Goal: Task Accomplishment & Management: Use online tool/utility

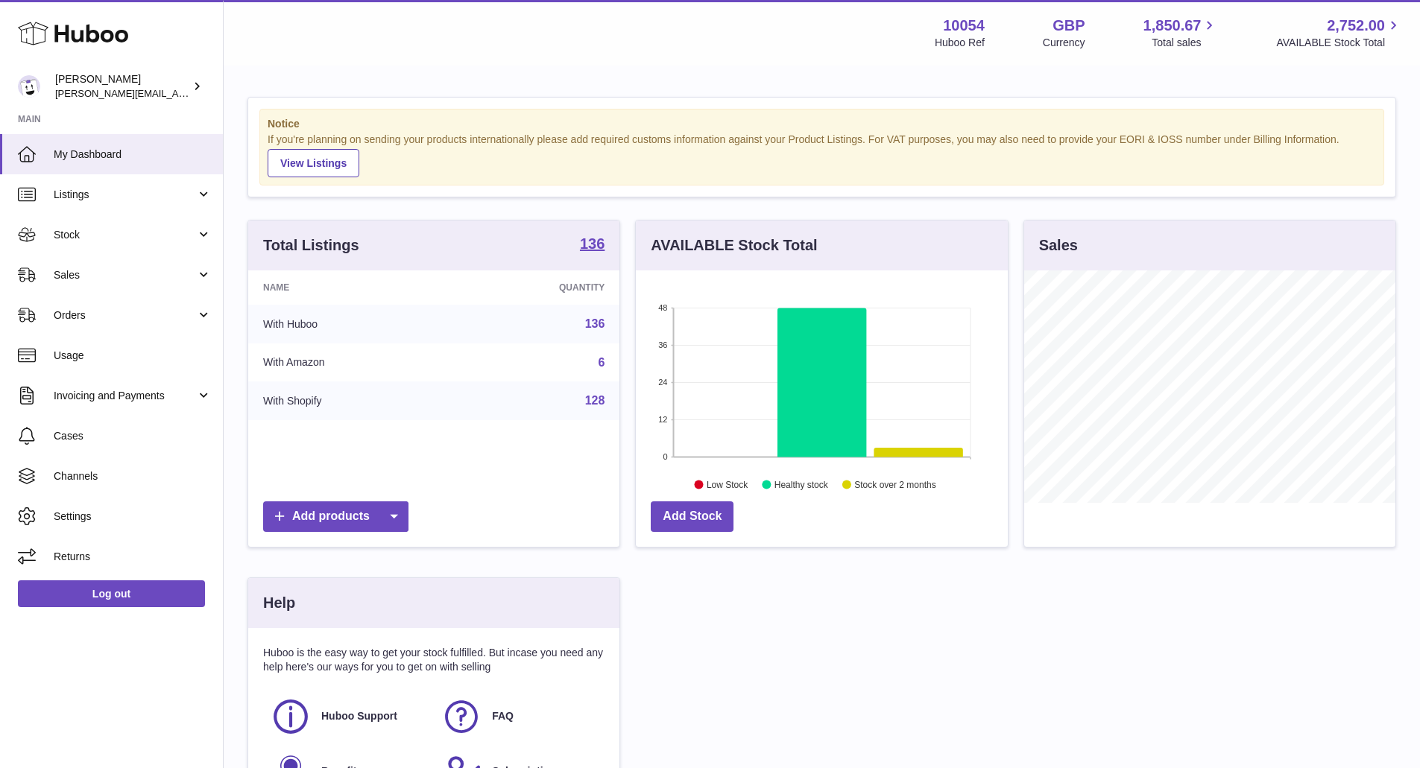
scroll to position [233, 376]
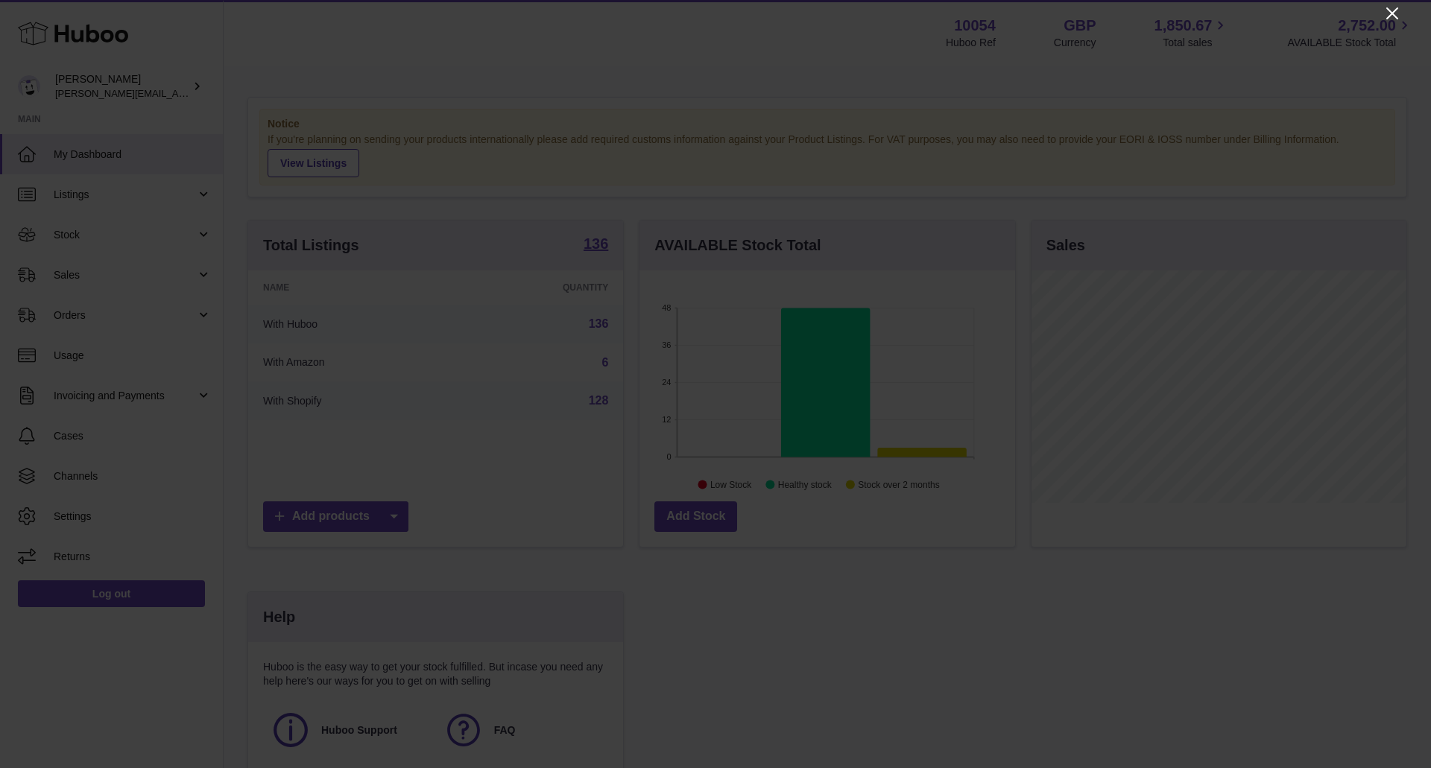
click at [1387, 10] on icon "Close" at bounding box center [1392, 13] width 18 height 18
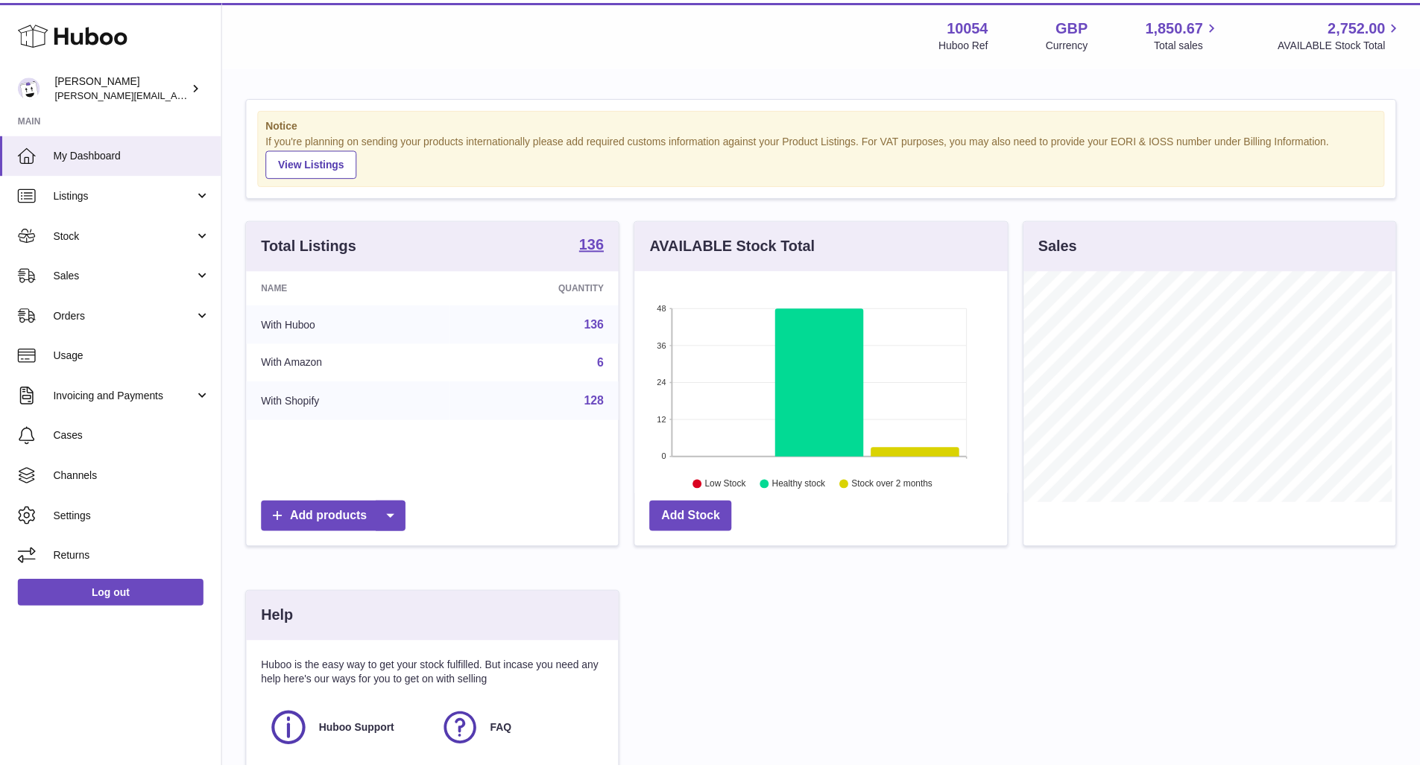
scroll to position [745156, 745017]
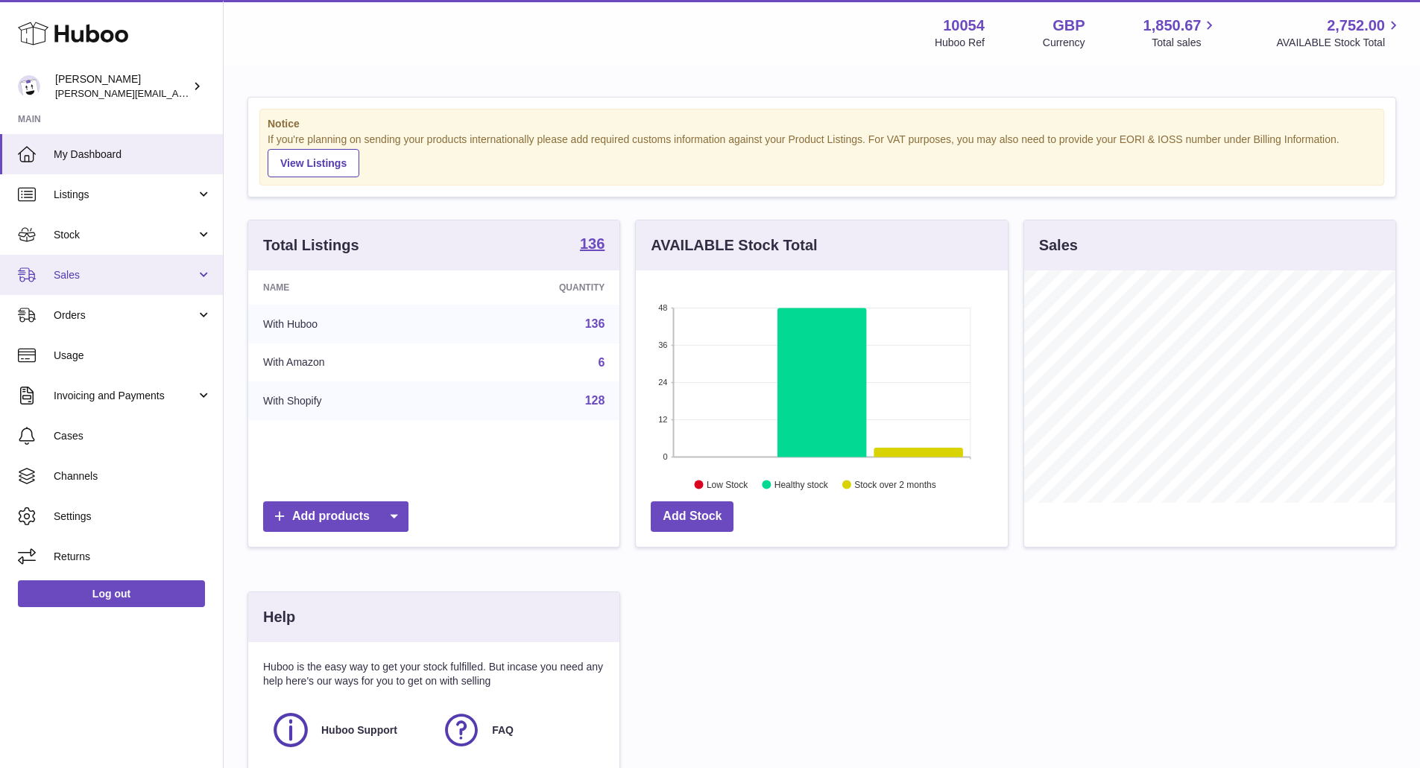
click at [161, 278] on span "Sales" at bounding box center [125, 275] width 142 height 14
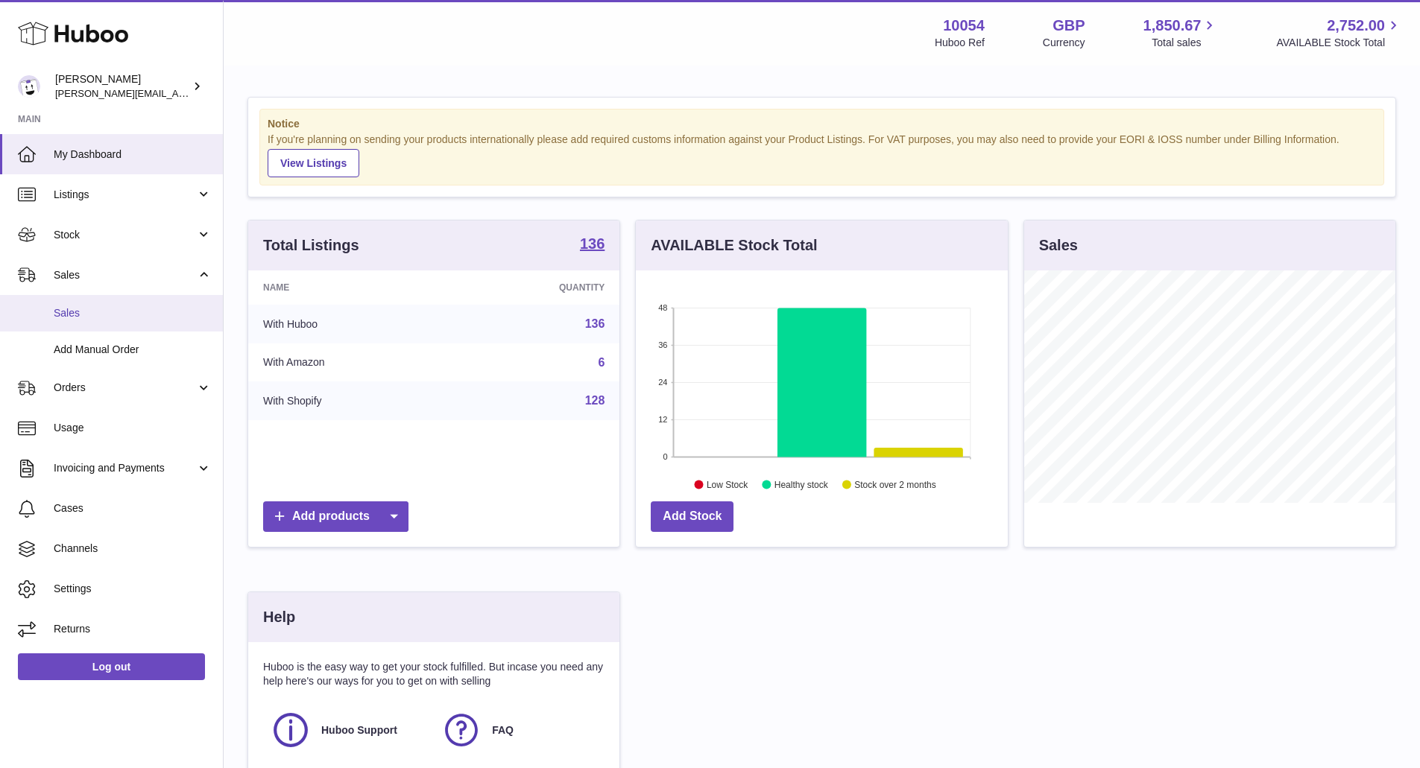
click at [150, 309] on span "Sales" at bounding box center [133, 313] width 158 height 14
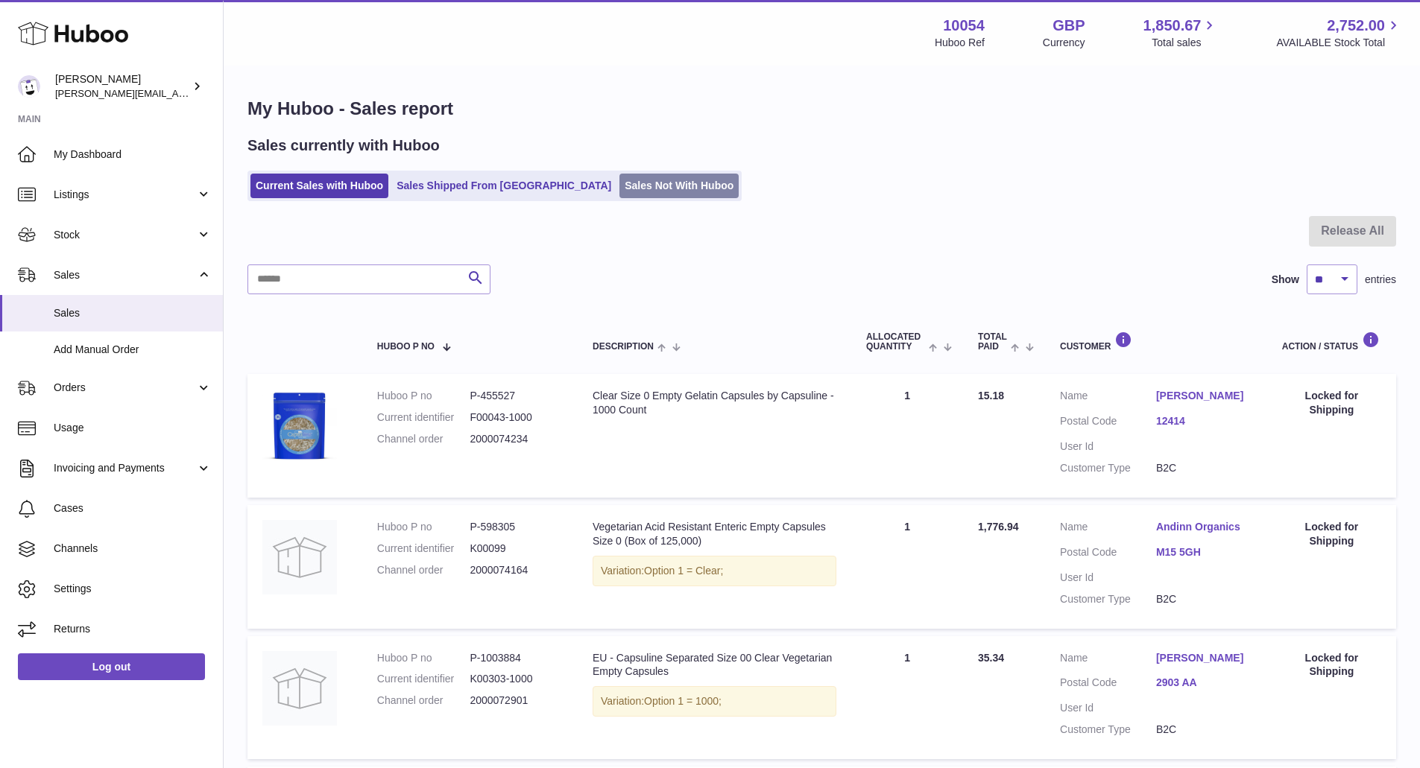
click at [619, 185] on link "Sales Not With Huboo" at bounding box center [678, 186] width 119 height 25
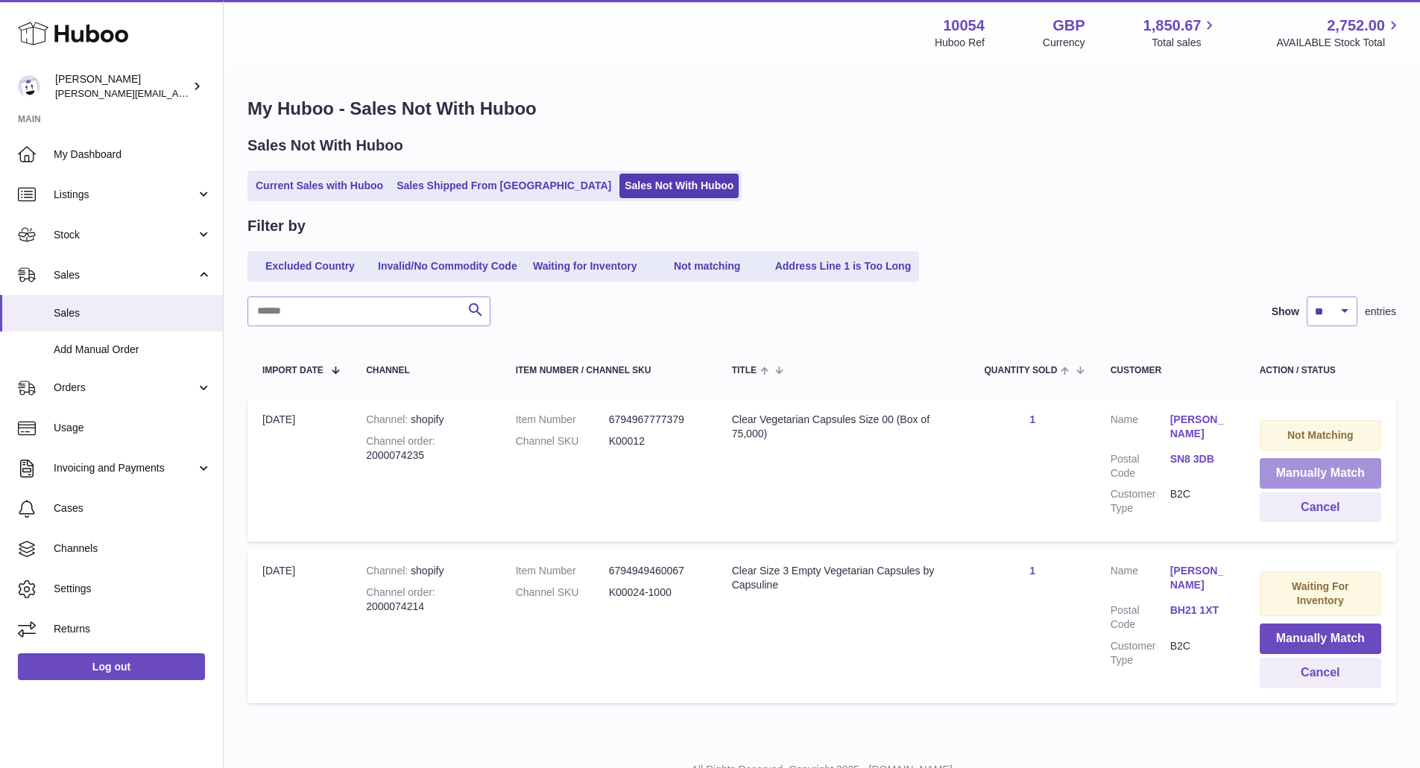
click at [1356, 466] on button "Manually Match" at bounding box center [1320, 473] width 121 height 31
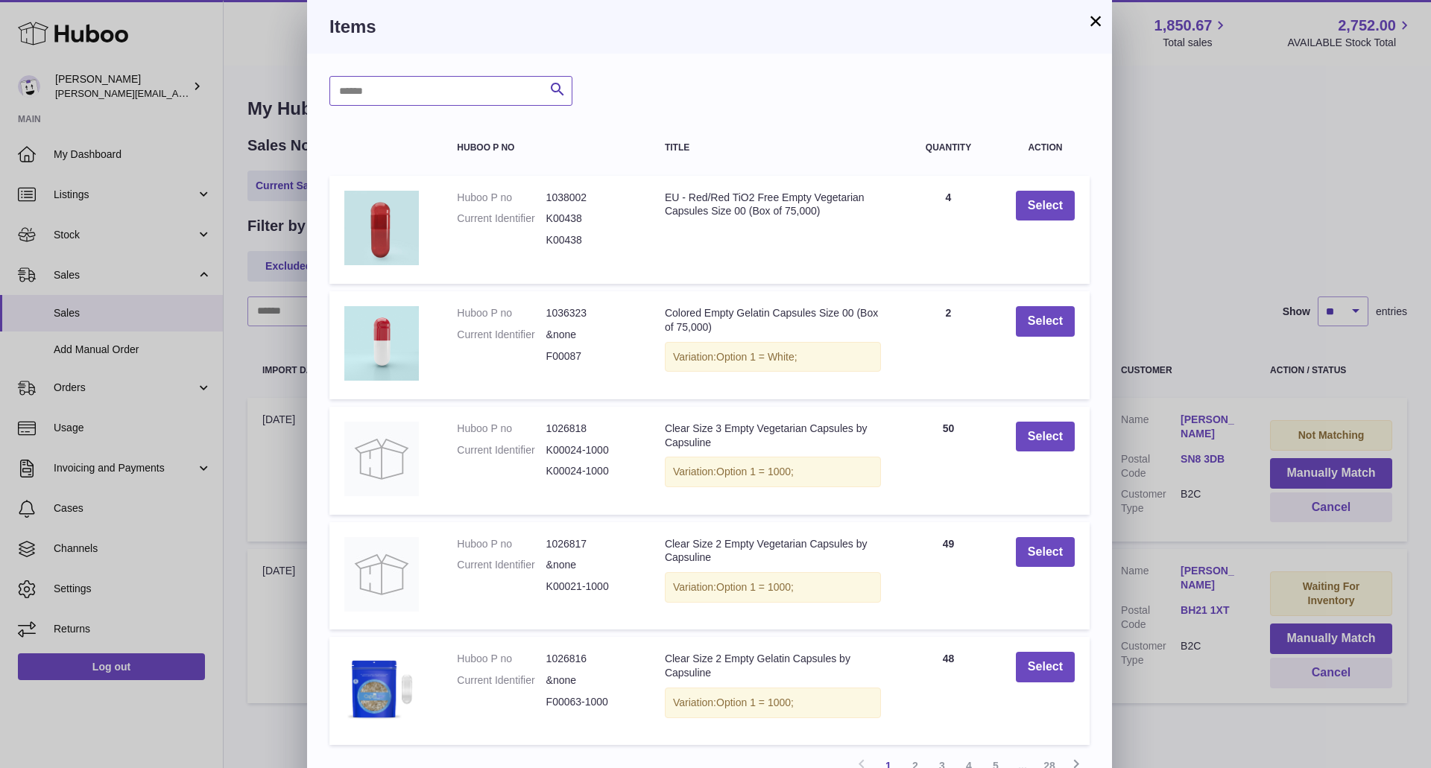
click at [429, 87] on input "text" at bounding box center [450, 91] width 243 height 30
type input "******"
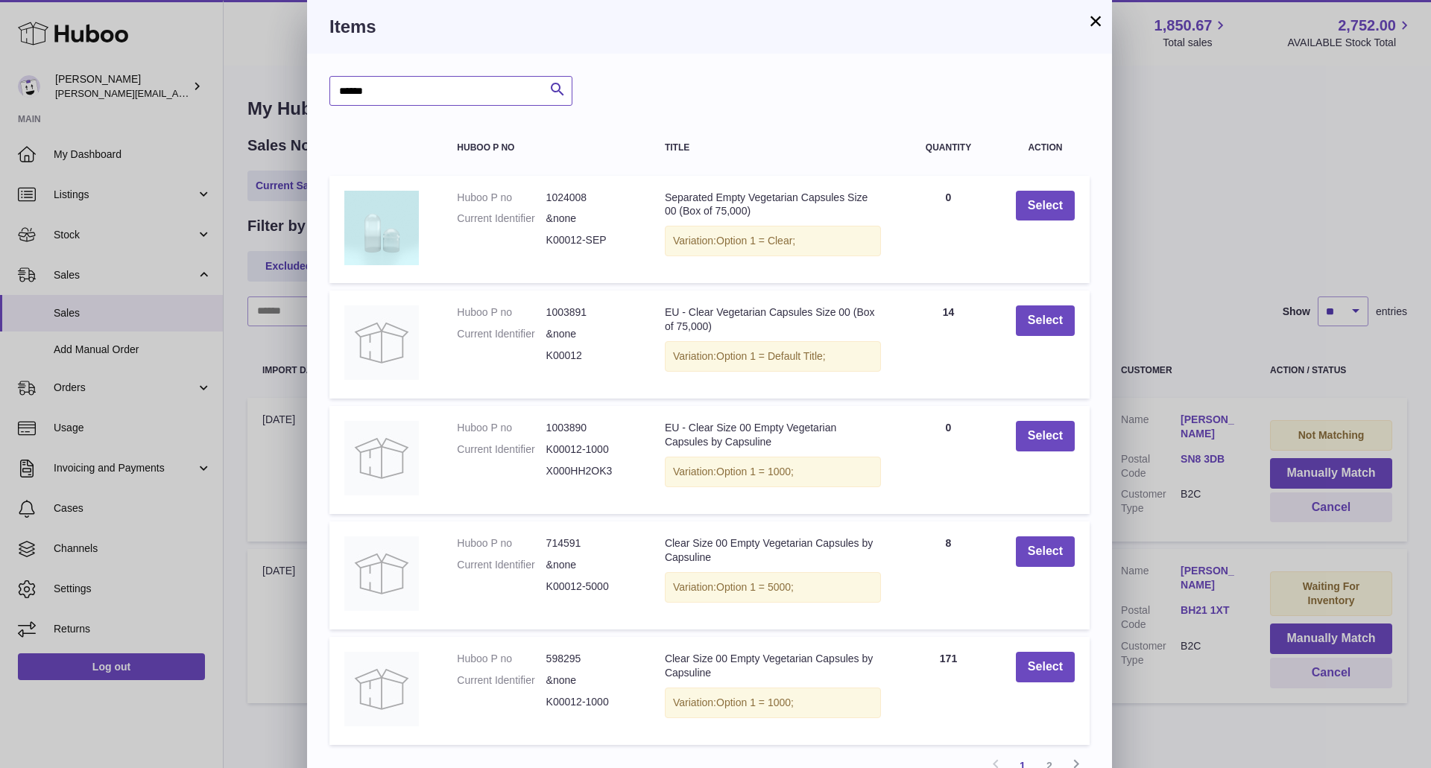
scroll to position [75, 0]
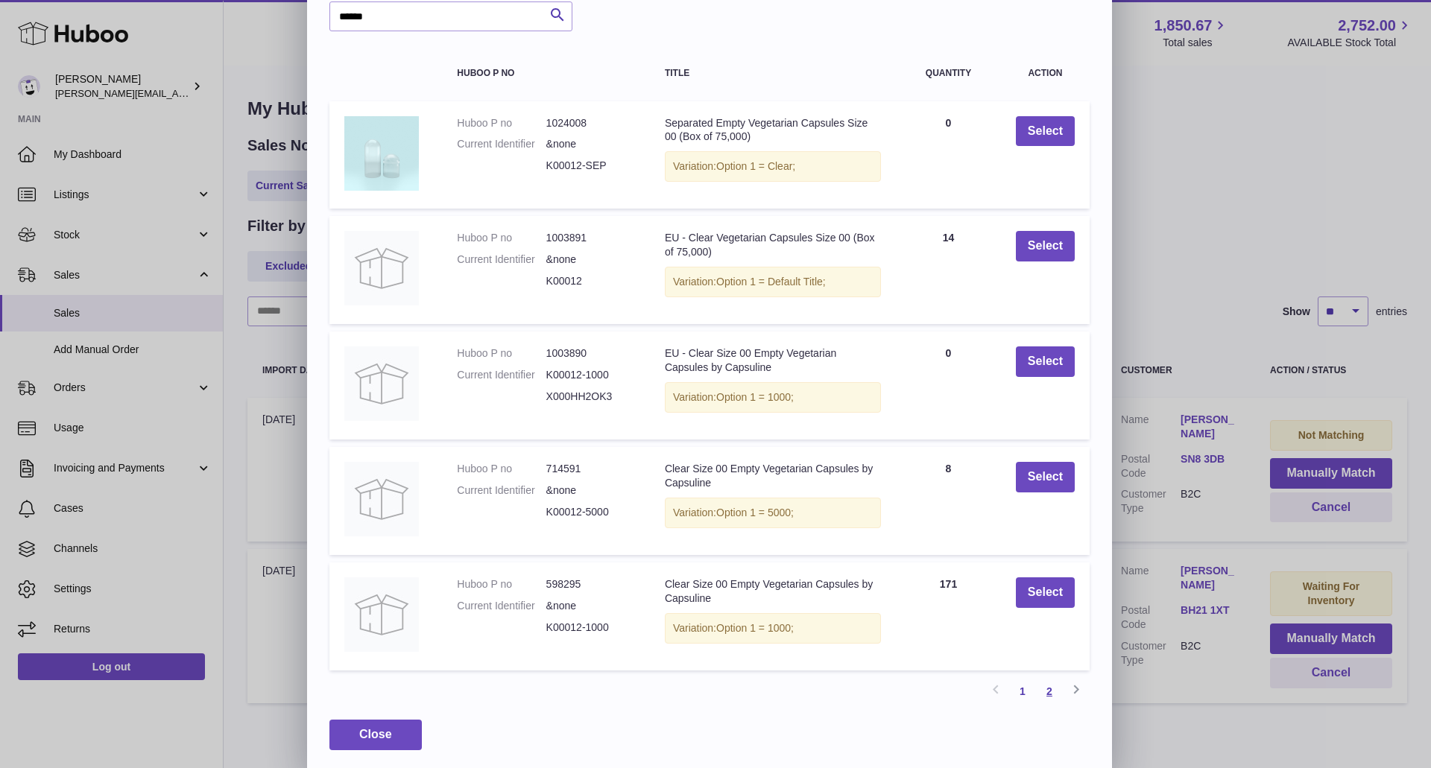
click at [1055, 695] on link "2" at bounding box center [1049, 691] width 27 height 27
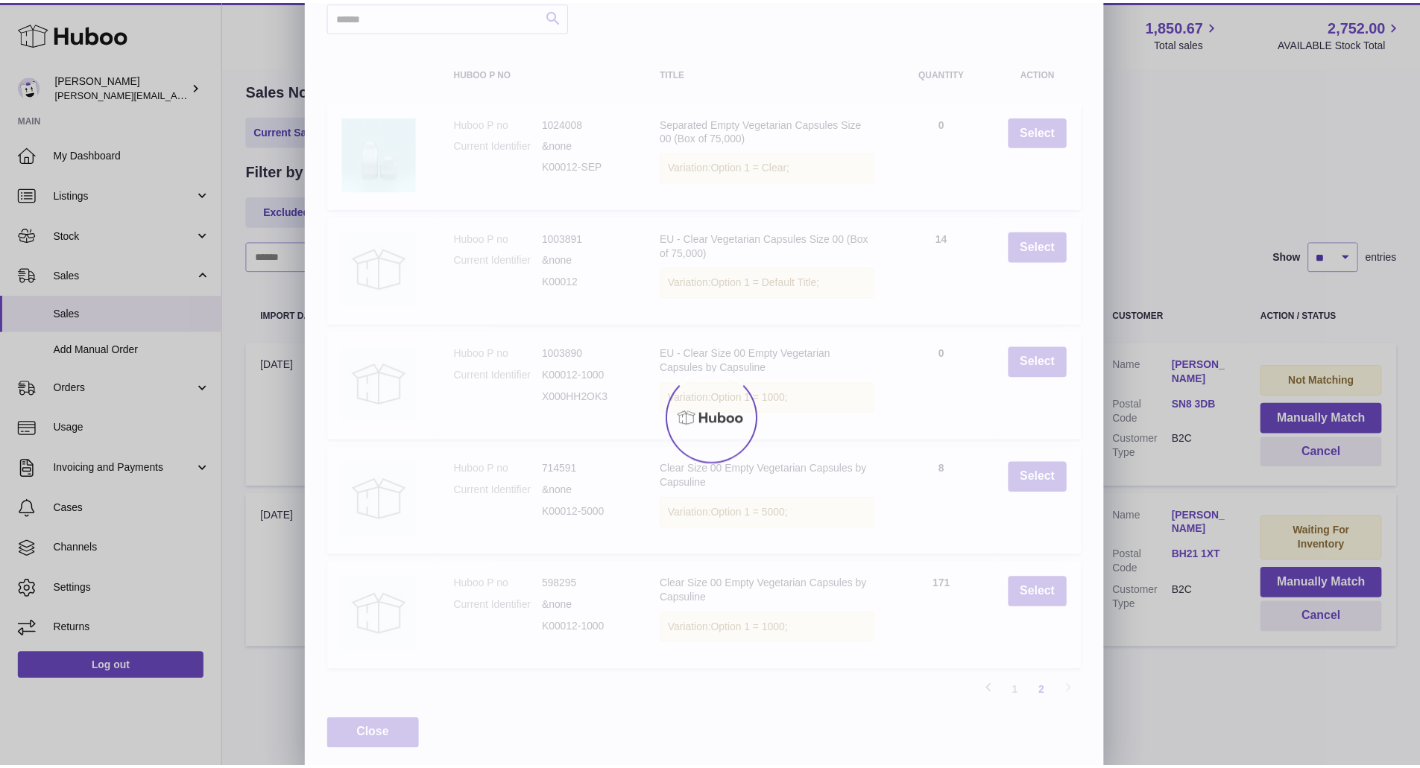
scroll to position [0, 0]
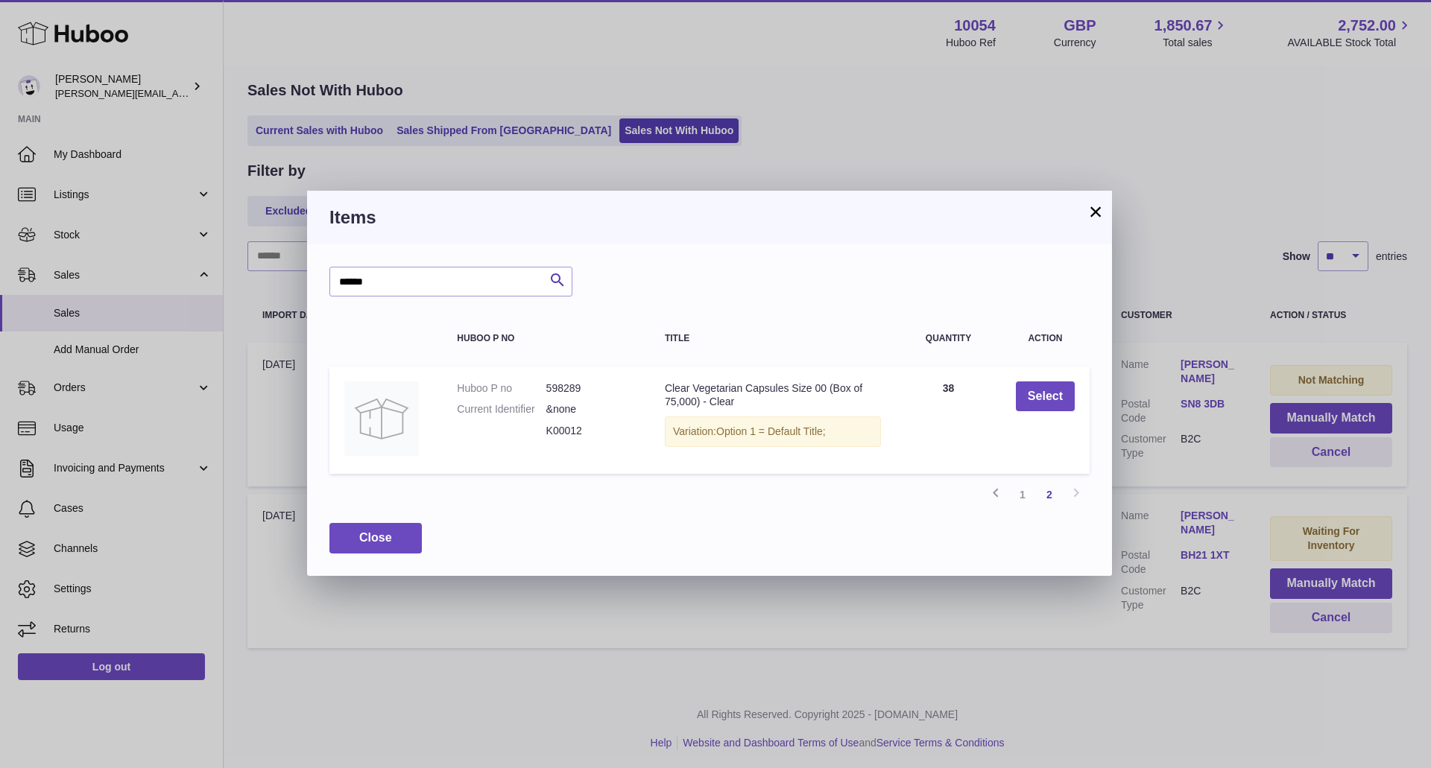
click at [1009, 394] on td "Select" at bounding box center [1045, 421] width 89 height 108
click at [1040, 396] on button "Select" at bounding box center [1045, 397] width 59 height 31
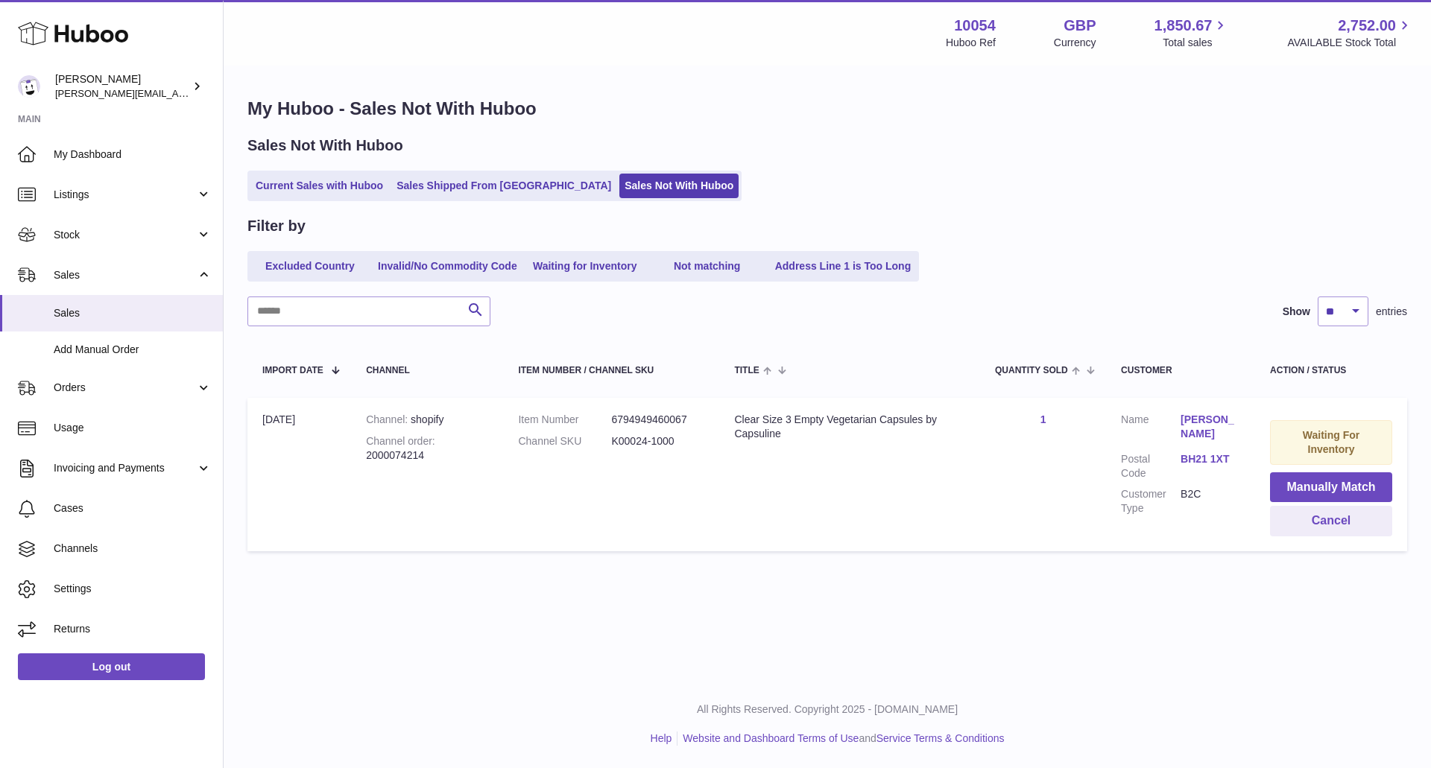
click at [1275, 464] on td "Waiting For Inventory Manually Match Cancel" at bounding box center [1331, 475] width 152 height 154
click at [1297, 489] on button "Manually Match" at bounding box center [1331, 488] width 122 height 31
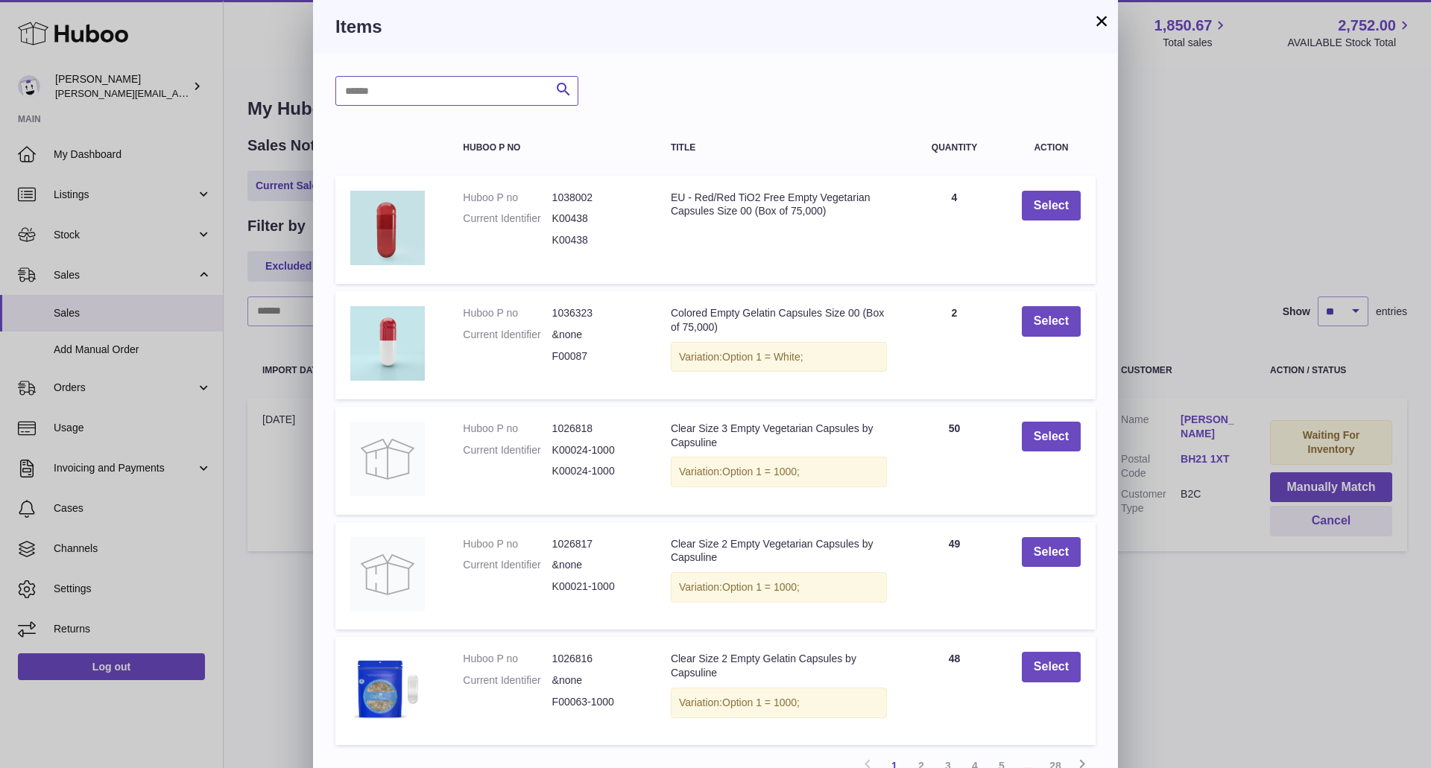
click at [411, 86] on input "text" at bounding box center [456, 91] width 243 height 30
type input "******"
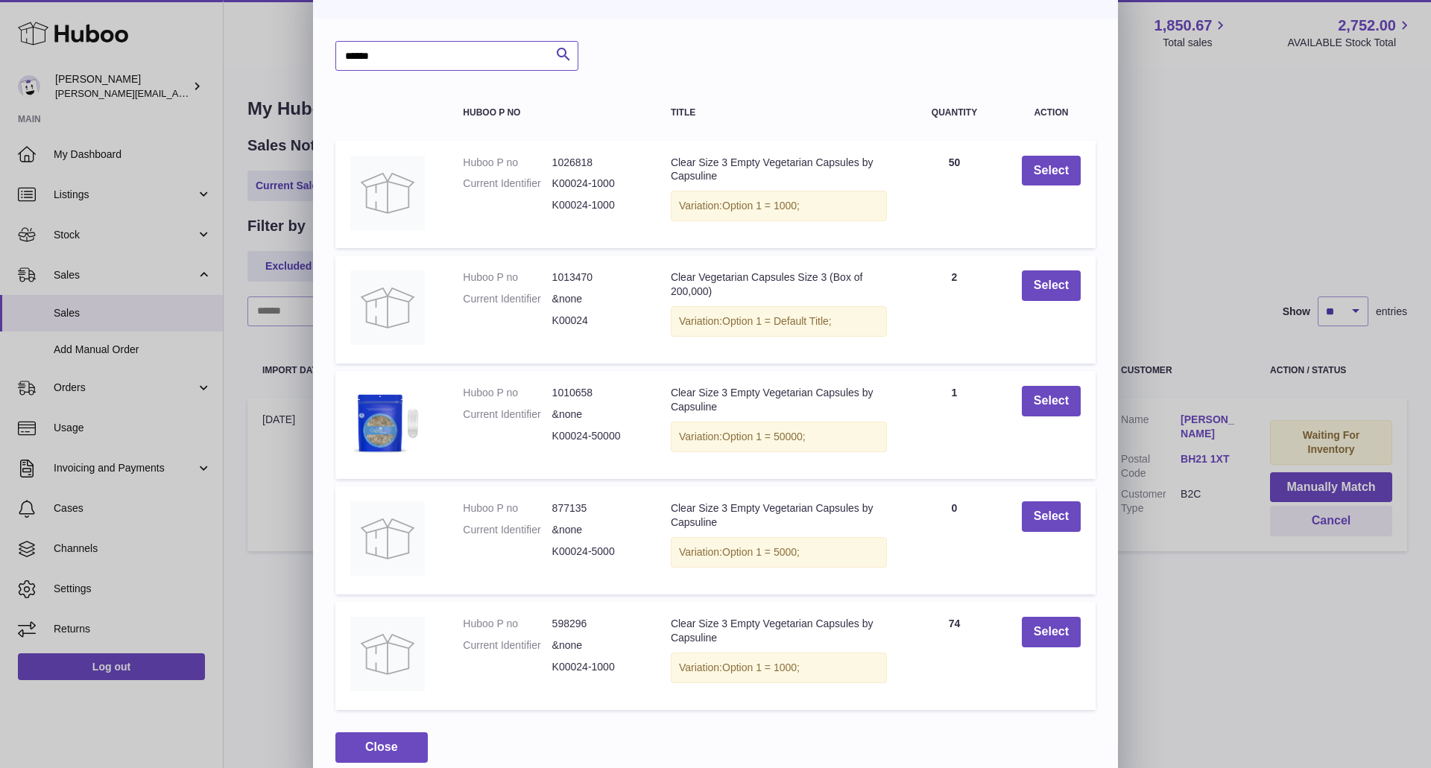
scroll to position [54, 0]
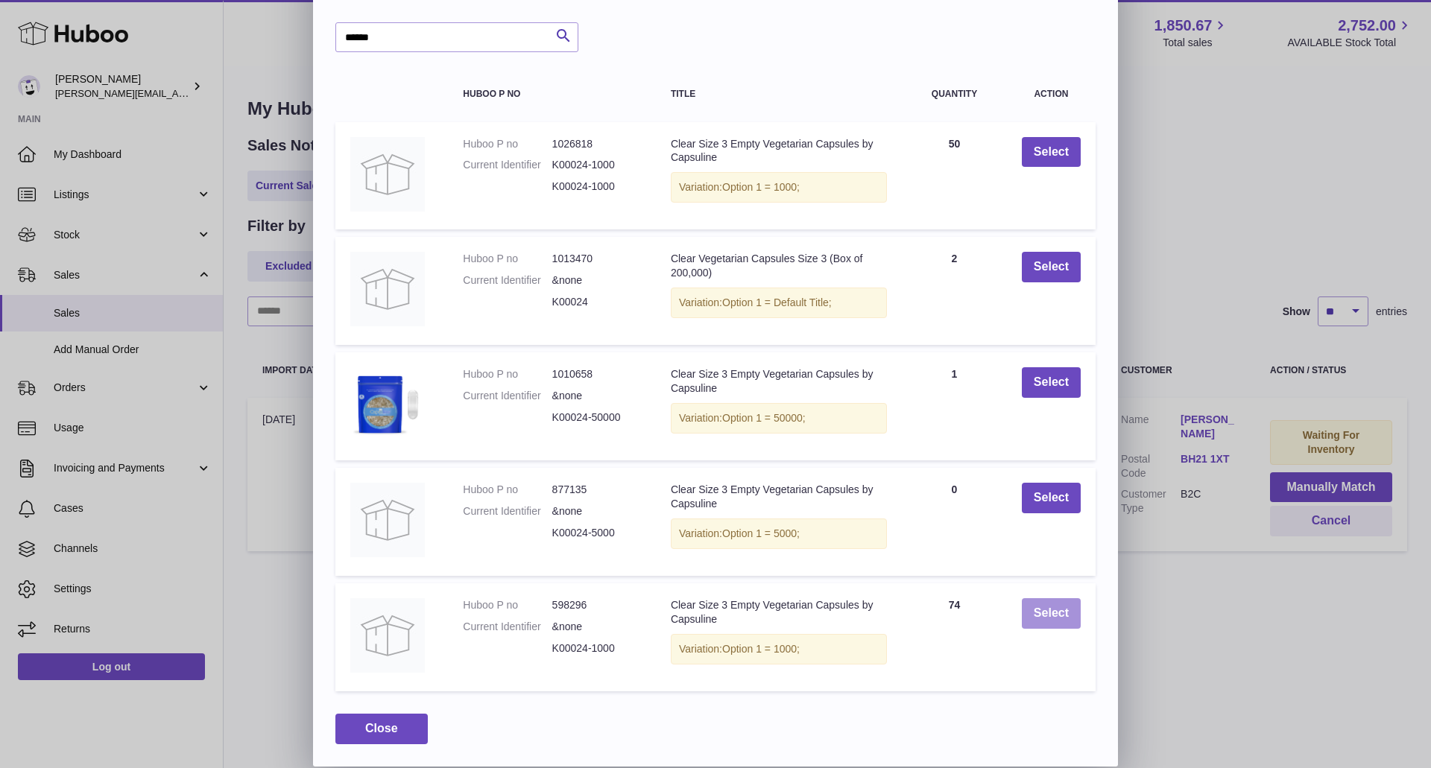
click at [1044, 607] on button "Select" at bounding box center [1051, 614] width 59 height 31
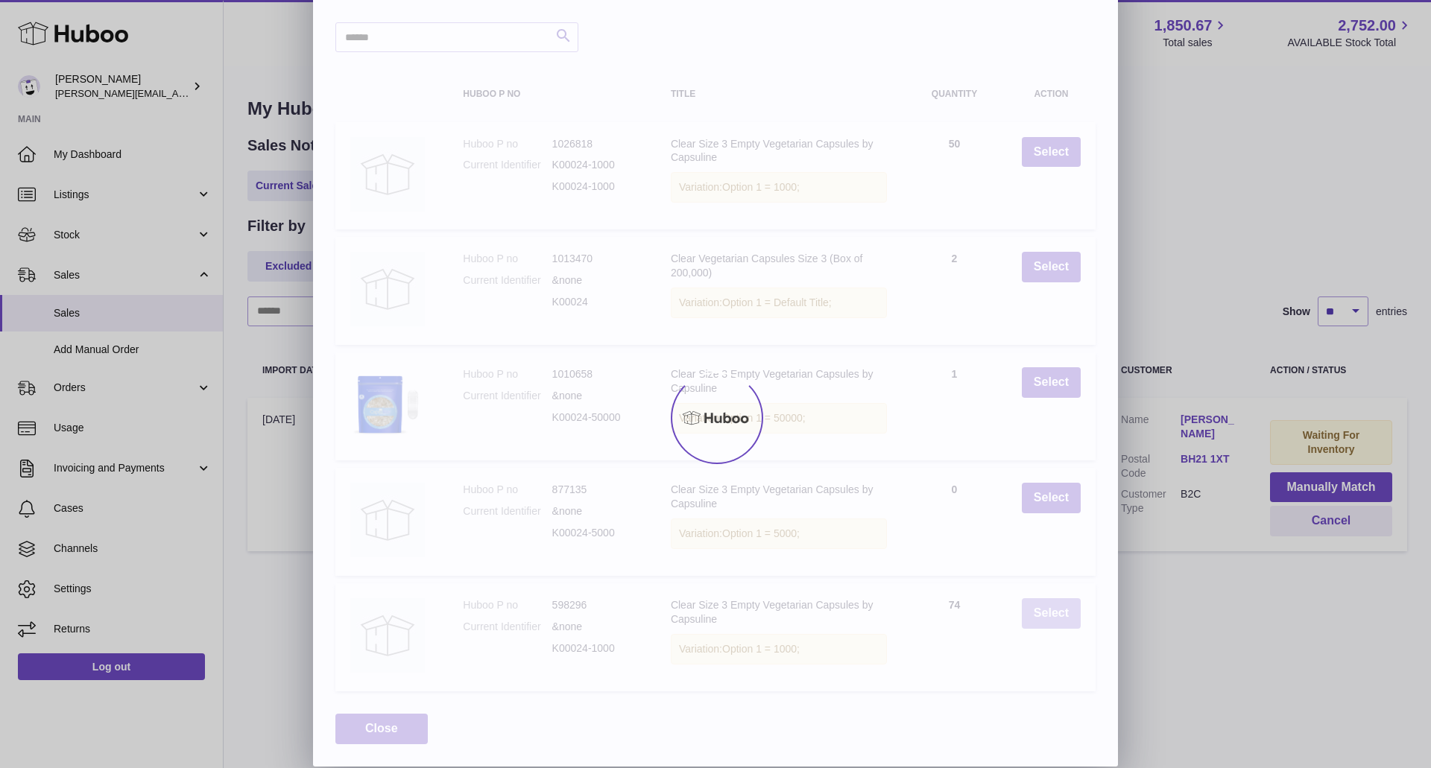
scroll to position [0, 0]
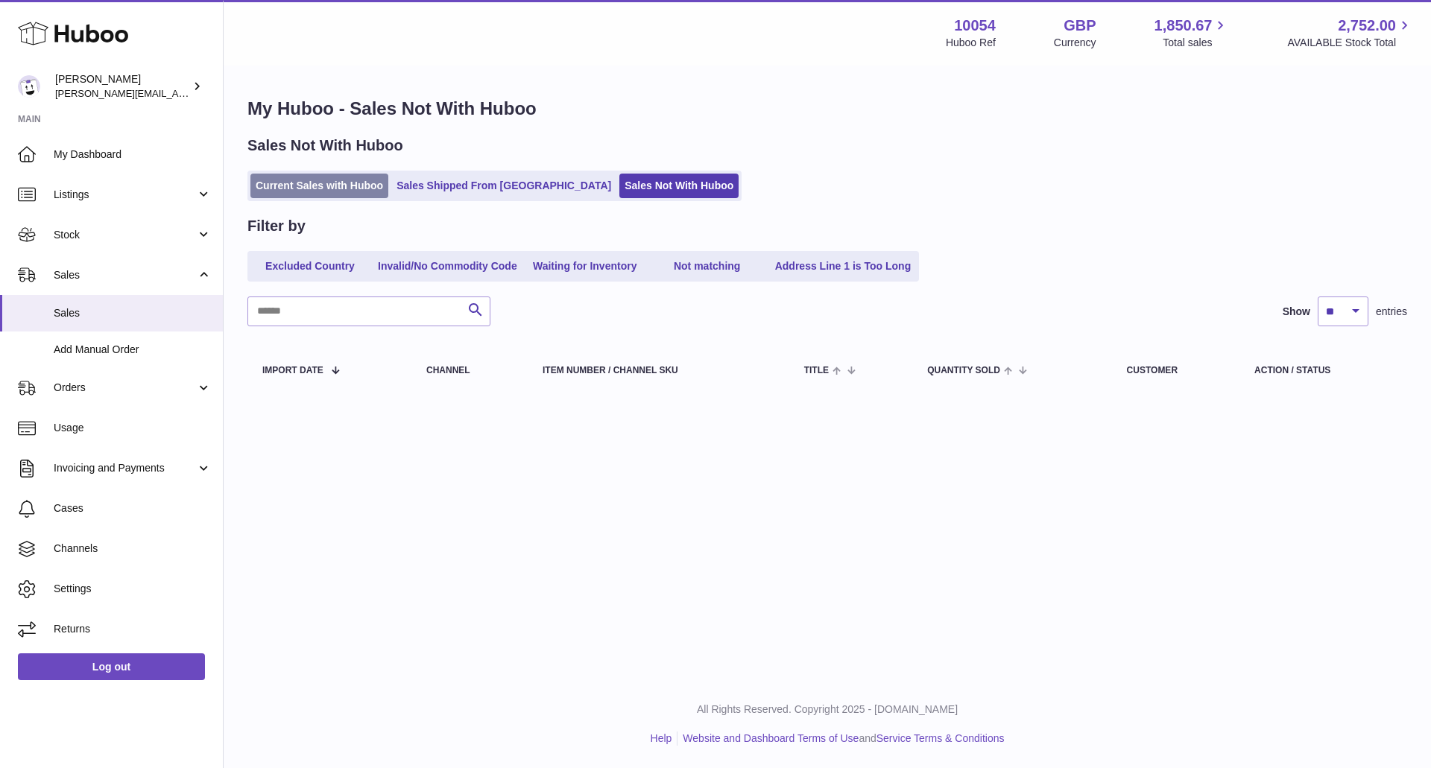
click at [300, 176] on link "Current Sales with Huboo" at bounding box center [319, 186] width 138 height 25
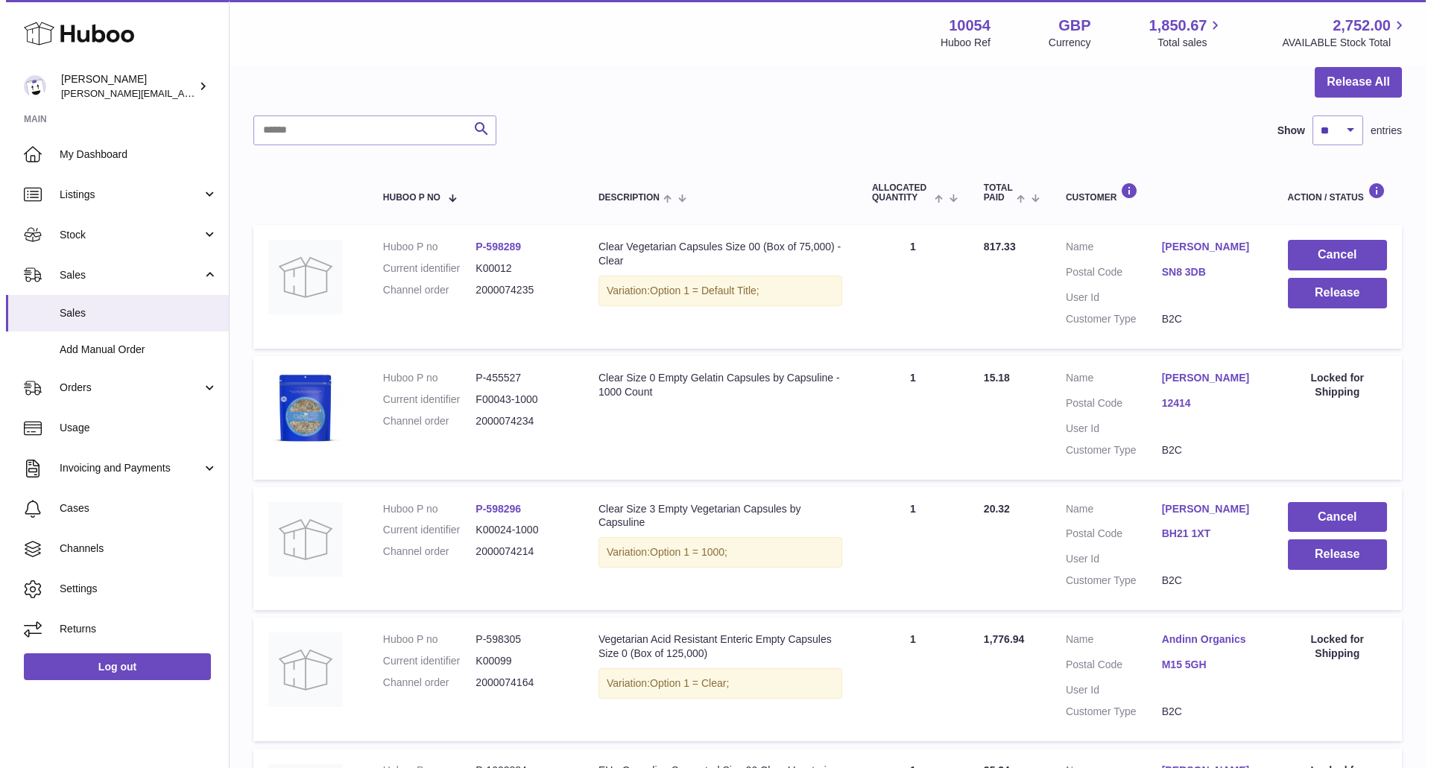
scroll to position [447, 0]
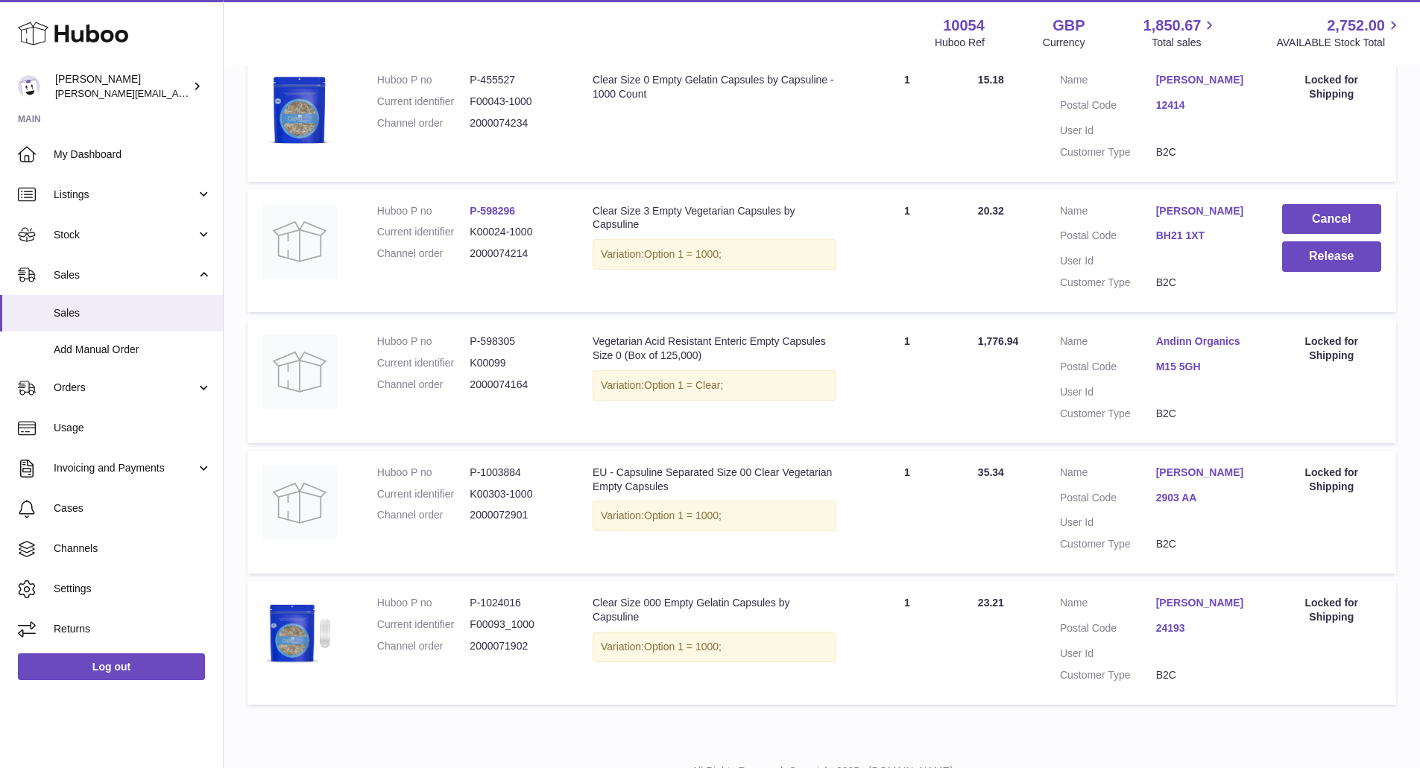
click at [1202, 218] on link "[PERSON_NAME]" at bounding box center [1204, 211] width 96 height 14
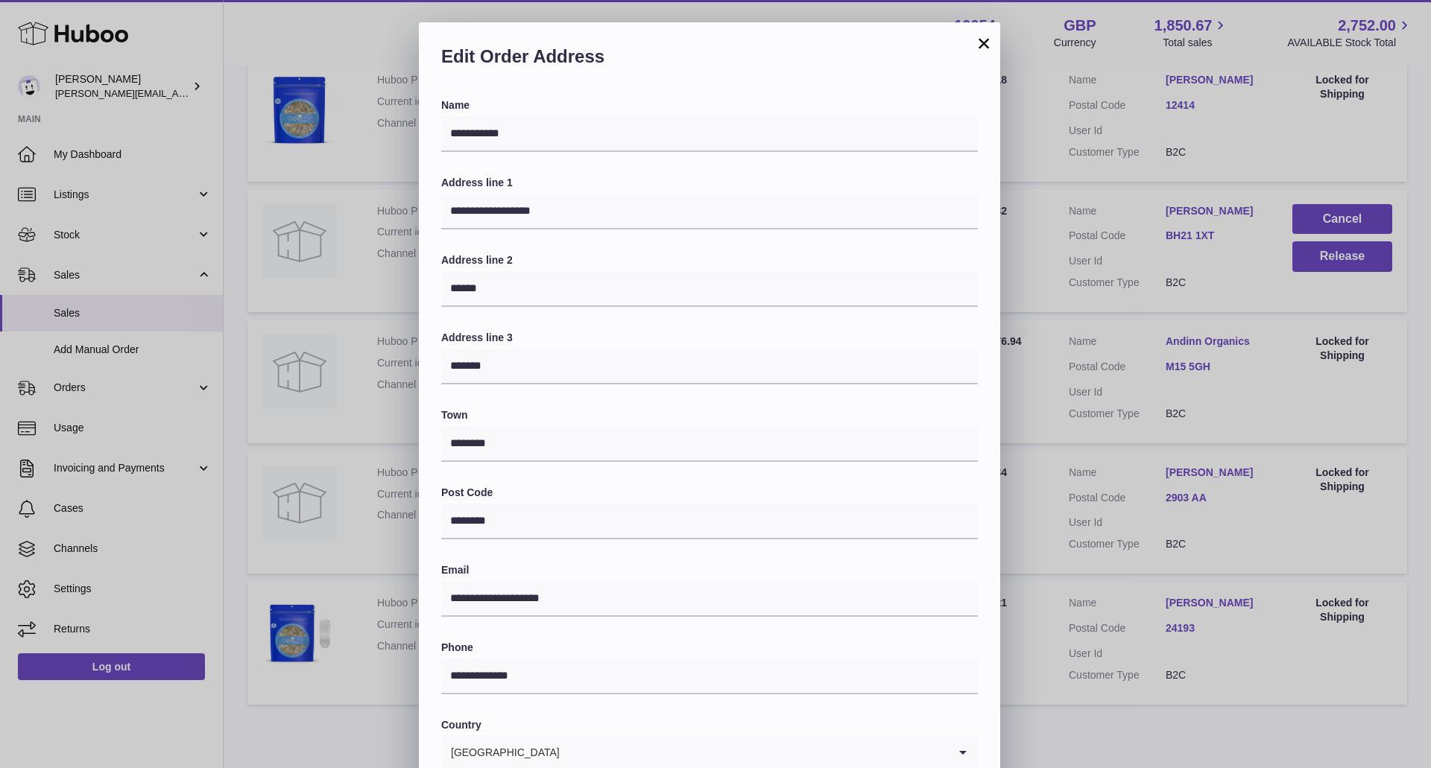
scroll to position [171, 0]
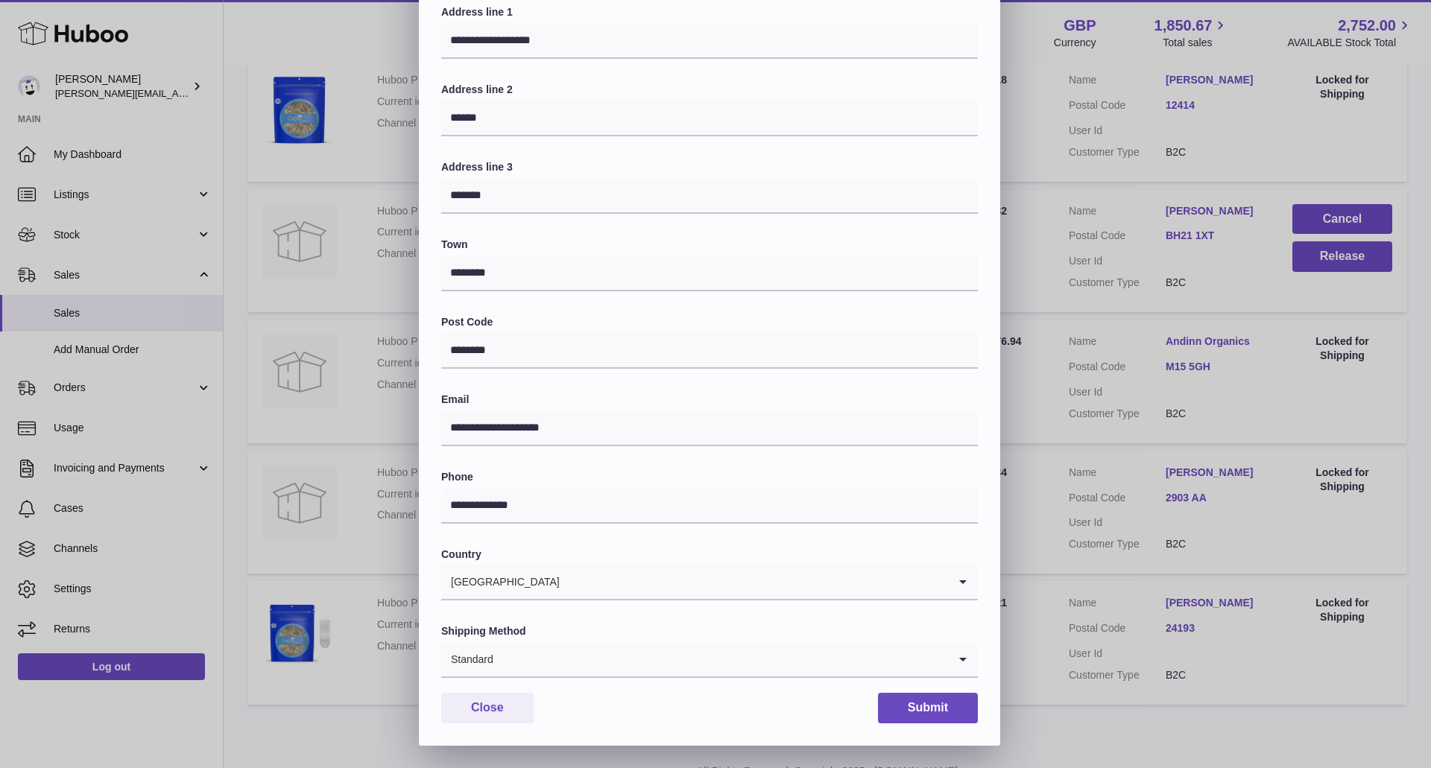
click at [616, 662] on input "Search for option" at bounding box center [721, 660] width 454 height 34
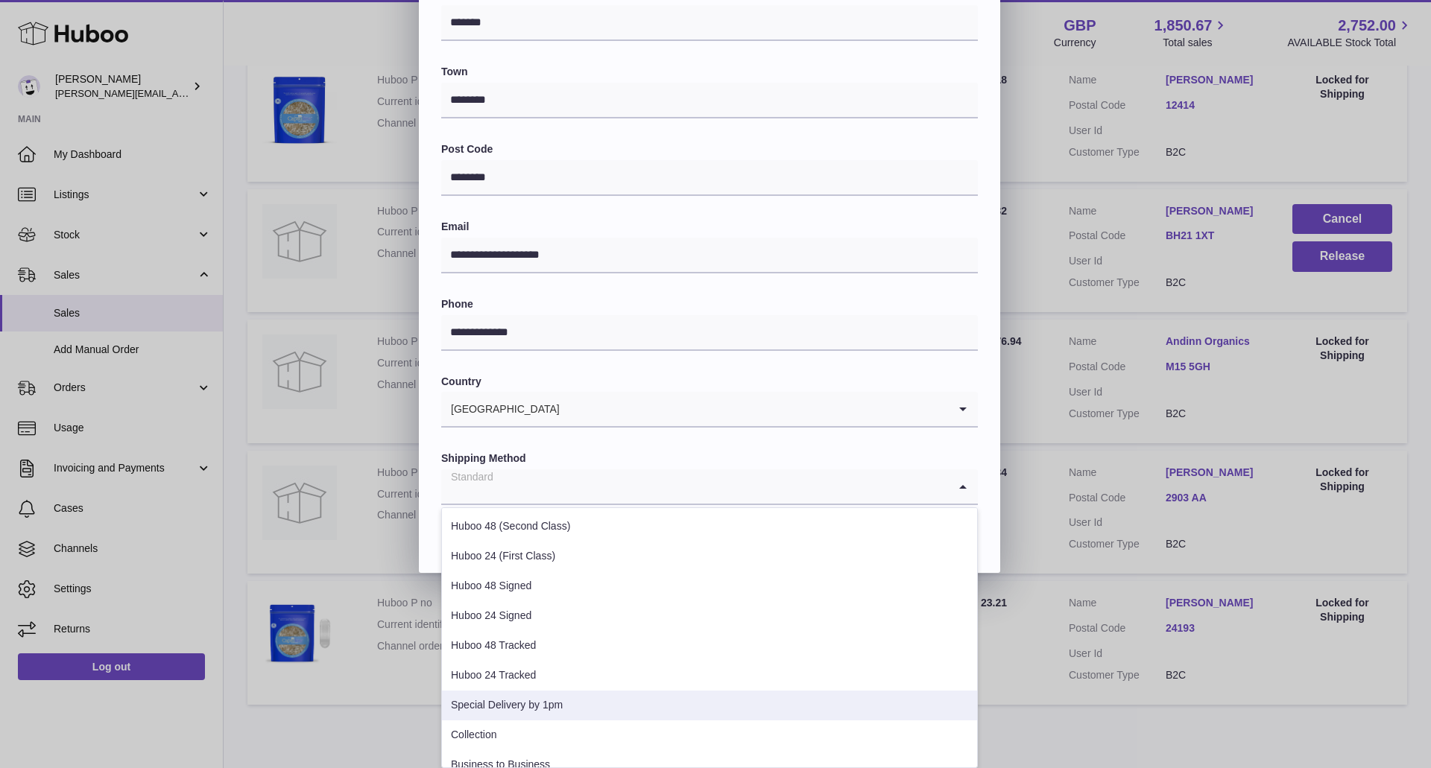
click at [568, 693] on li "Special Delivery by 1pm" at bounding box center [709, 706] width 535 height 30
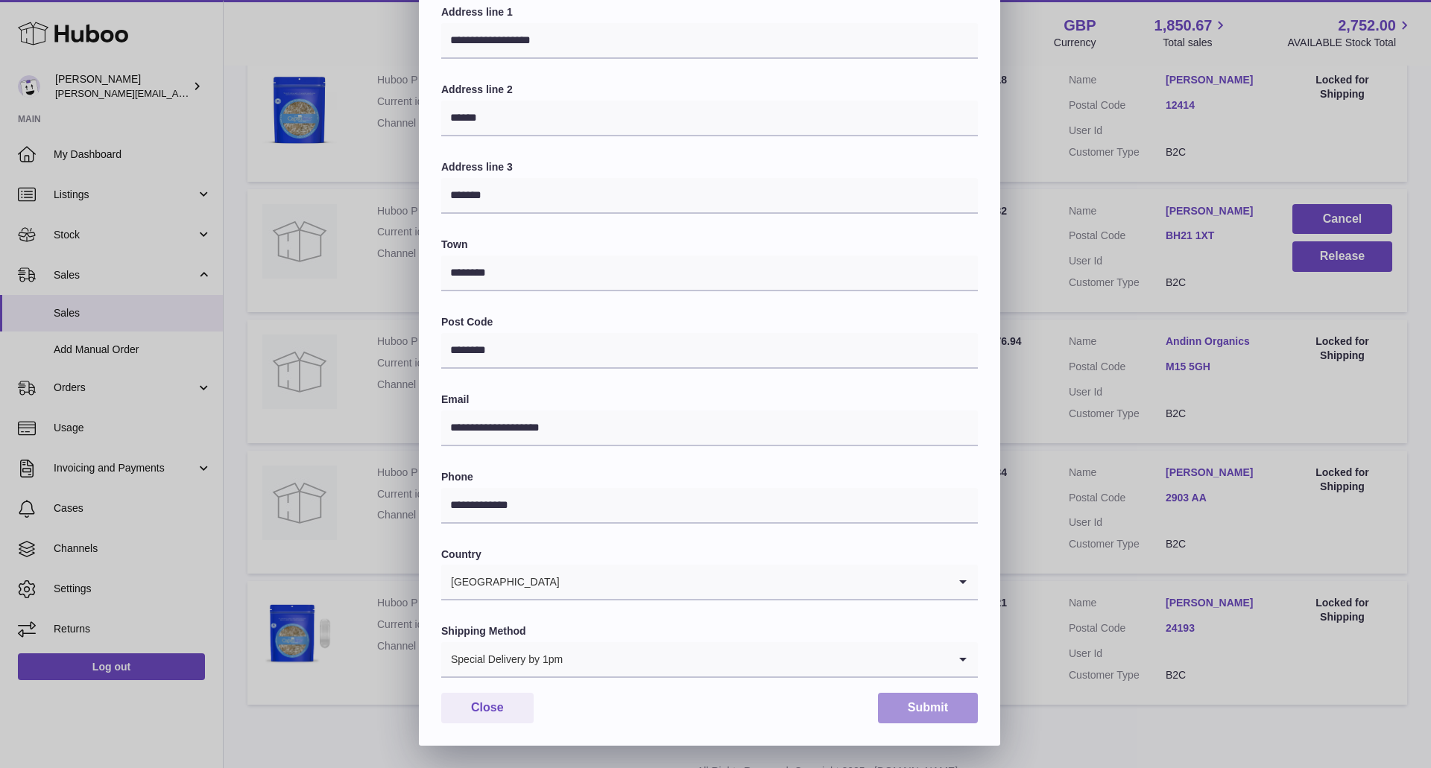
click at [939, 715] on button "Submit" at bounding box center [928, 708] width 100 height 31
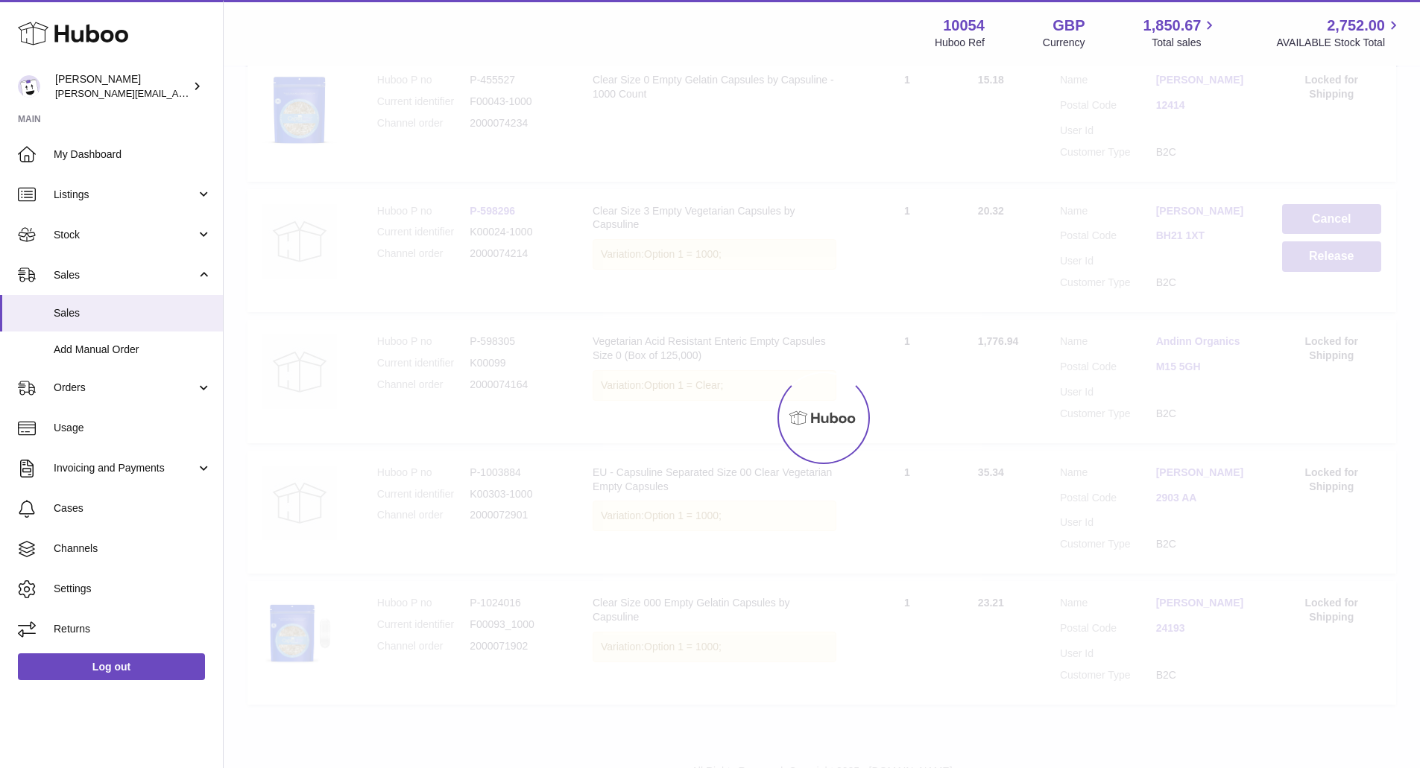
scroll to position [0, 0]
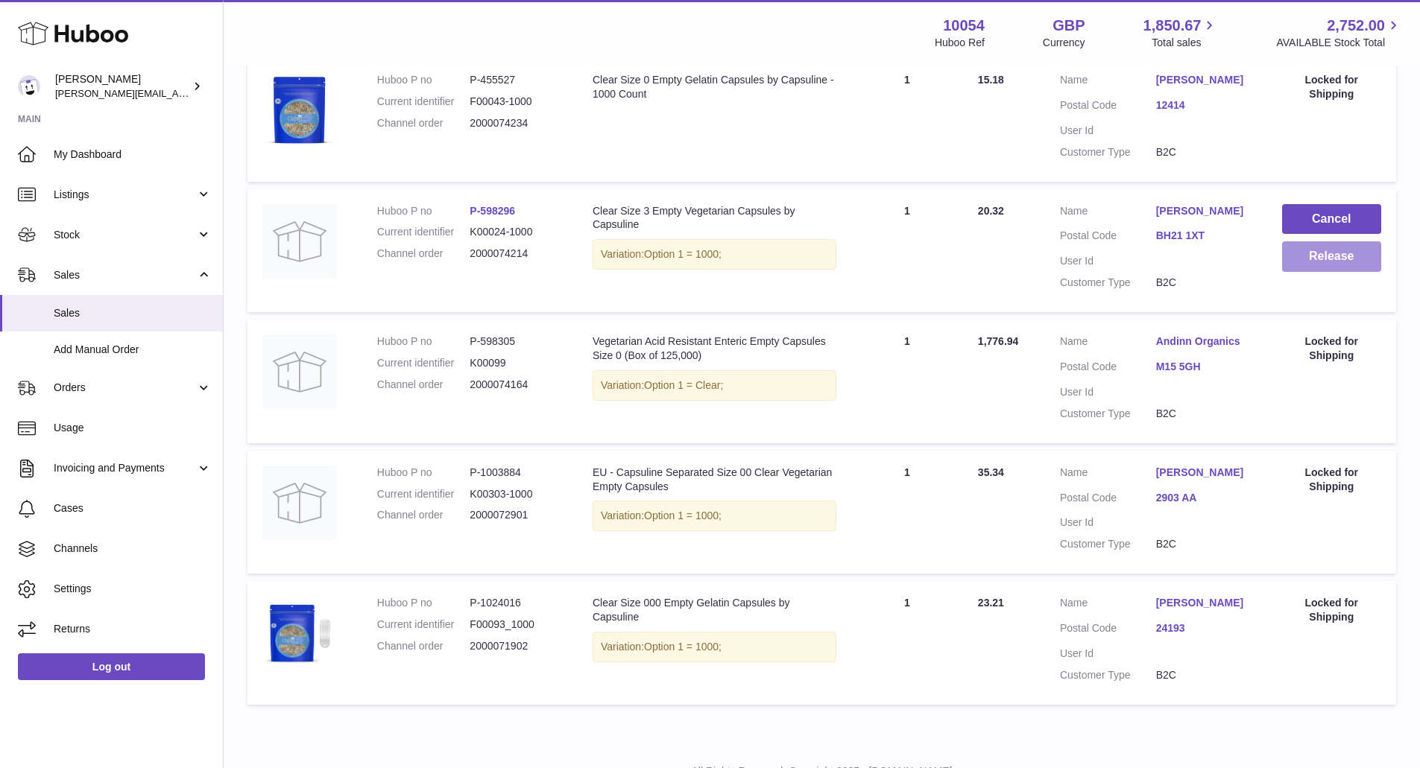
click at [1316, 272] on button "Release" at bounding box center [1331, 257] width 99 height 31
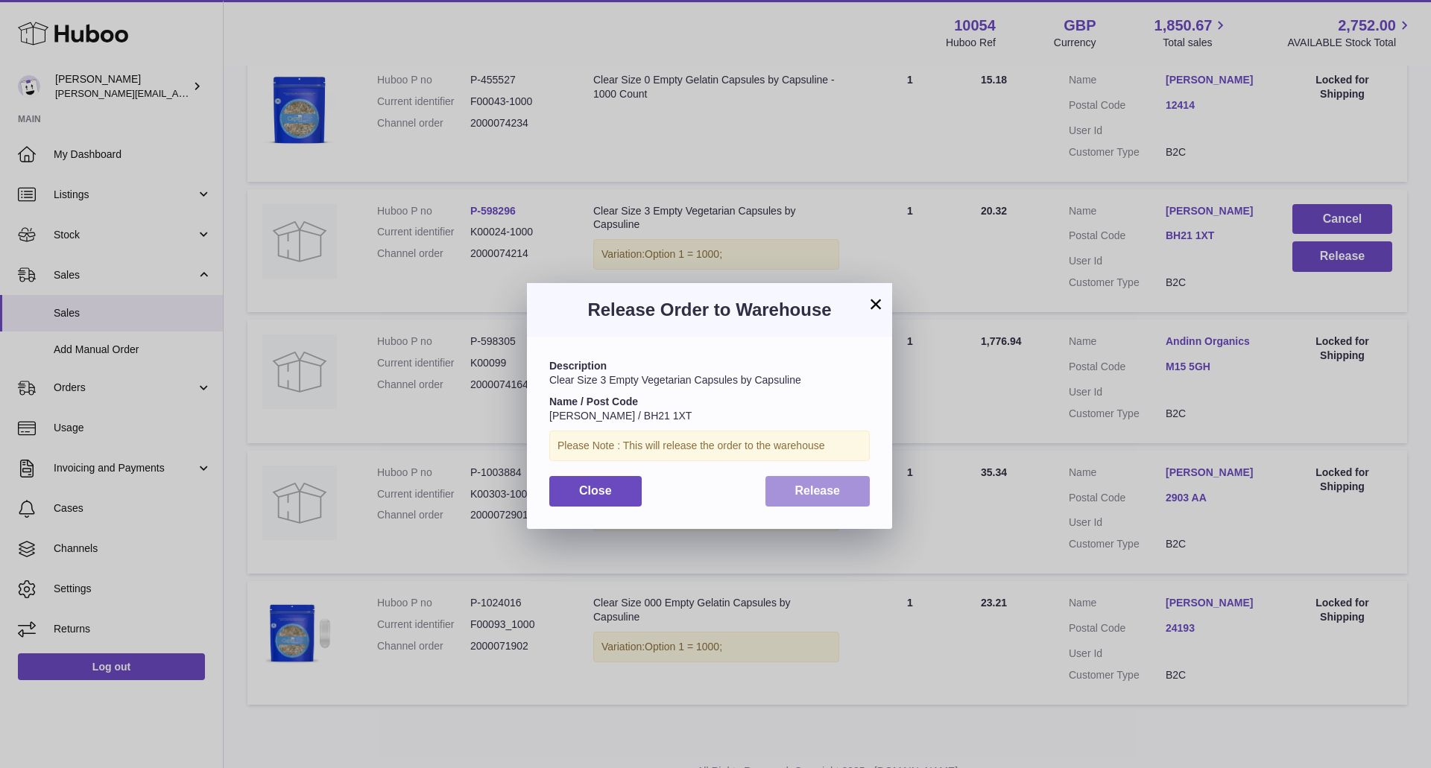
click at [822, 490] on span "Release" at bounding box center [817, 491] width 45 height 13
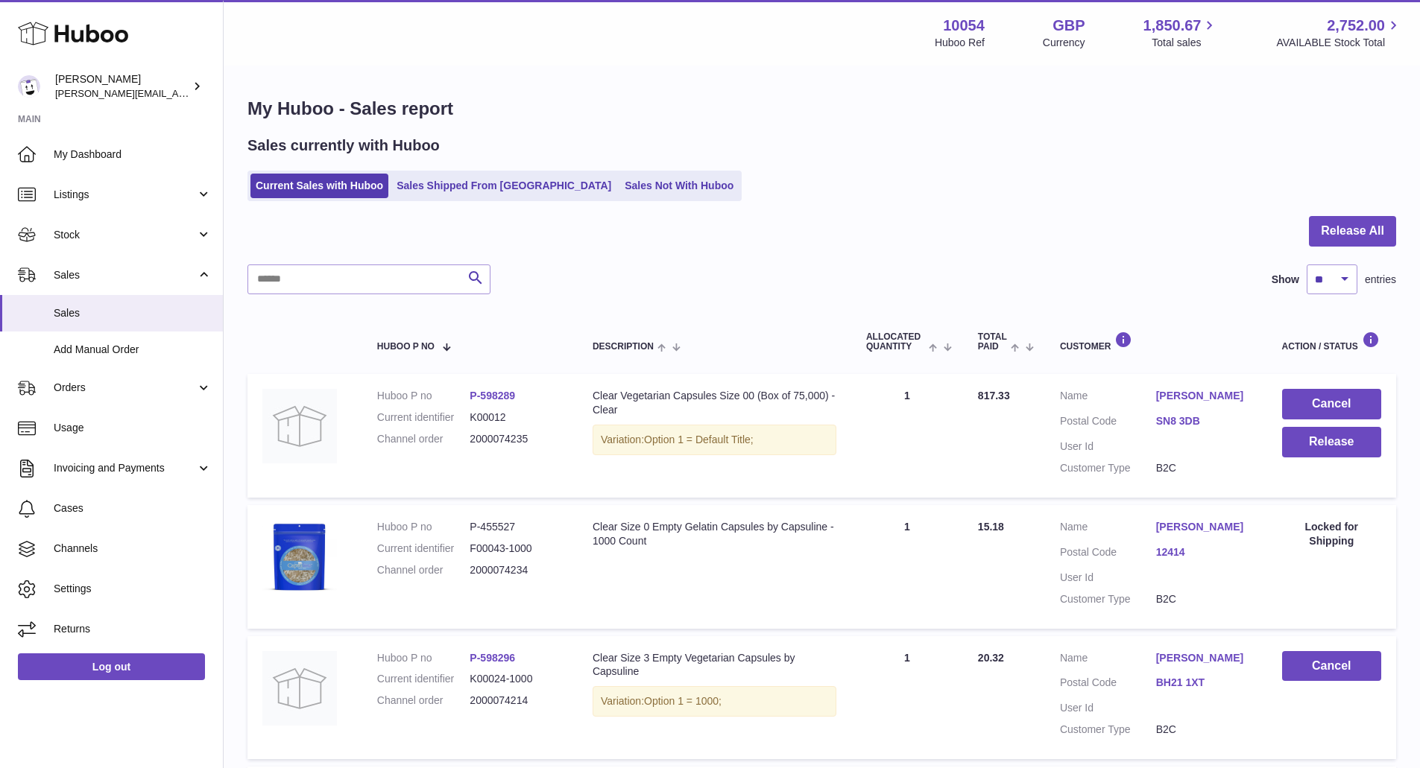
click at [1180, 397] on link "[PERSON_NAME]" at bounding box center [1204, 396] width 96 height 14
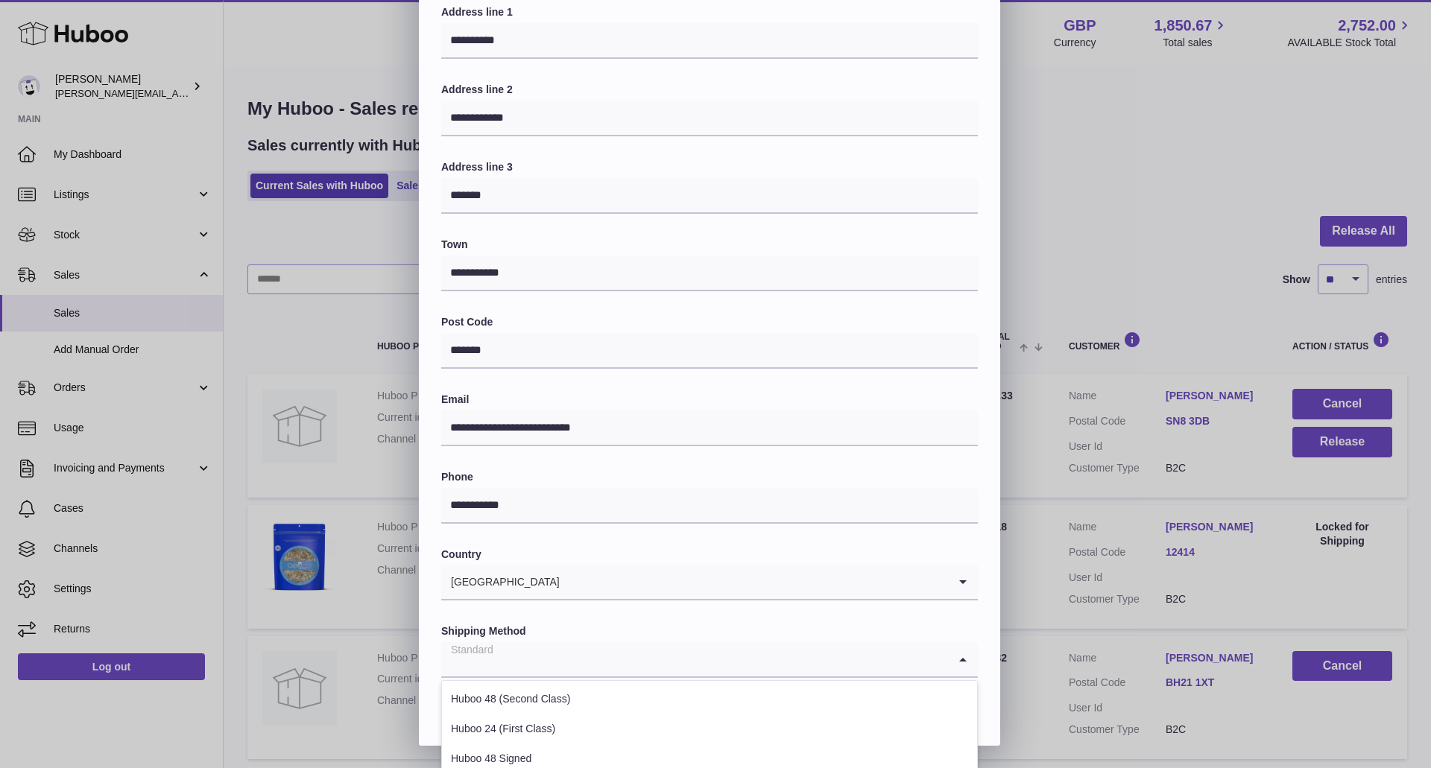
click at [576, 666] on input "Search for option" at bounding box center [694, 660] width 507 height 34
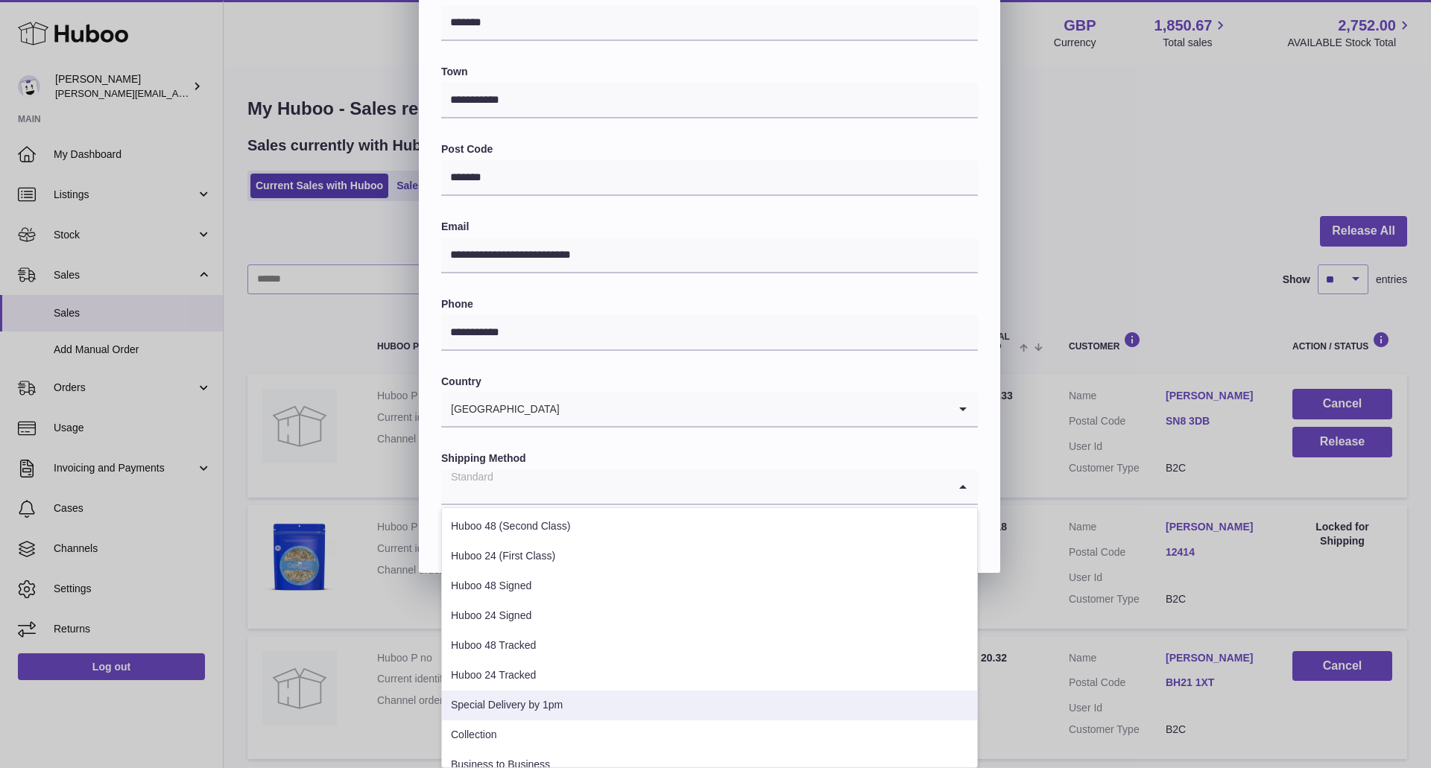
click at [552, 693] on li "Special Delivery by 1pm" at bounding box center [709, 706] width 535 height 30
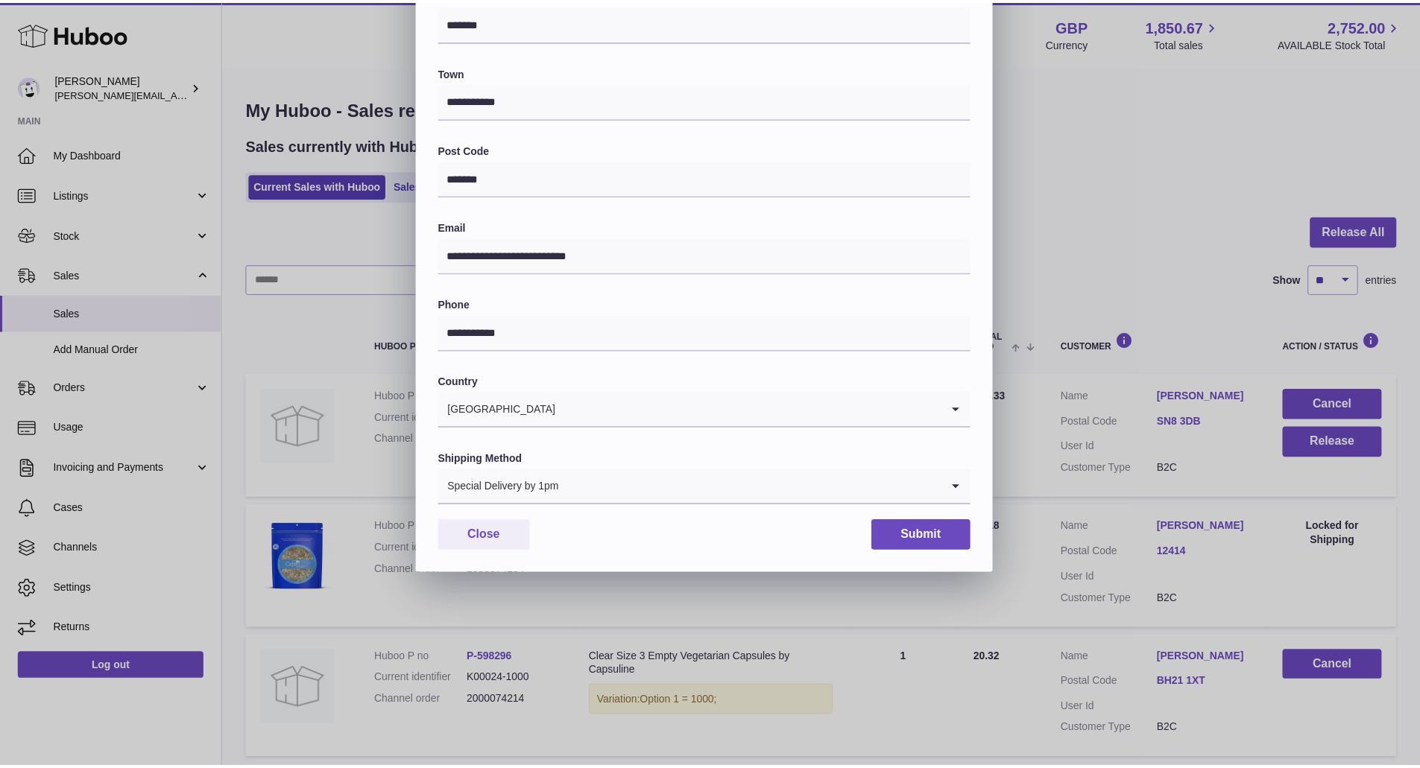
scroll to position [171, 0]
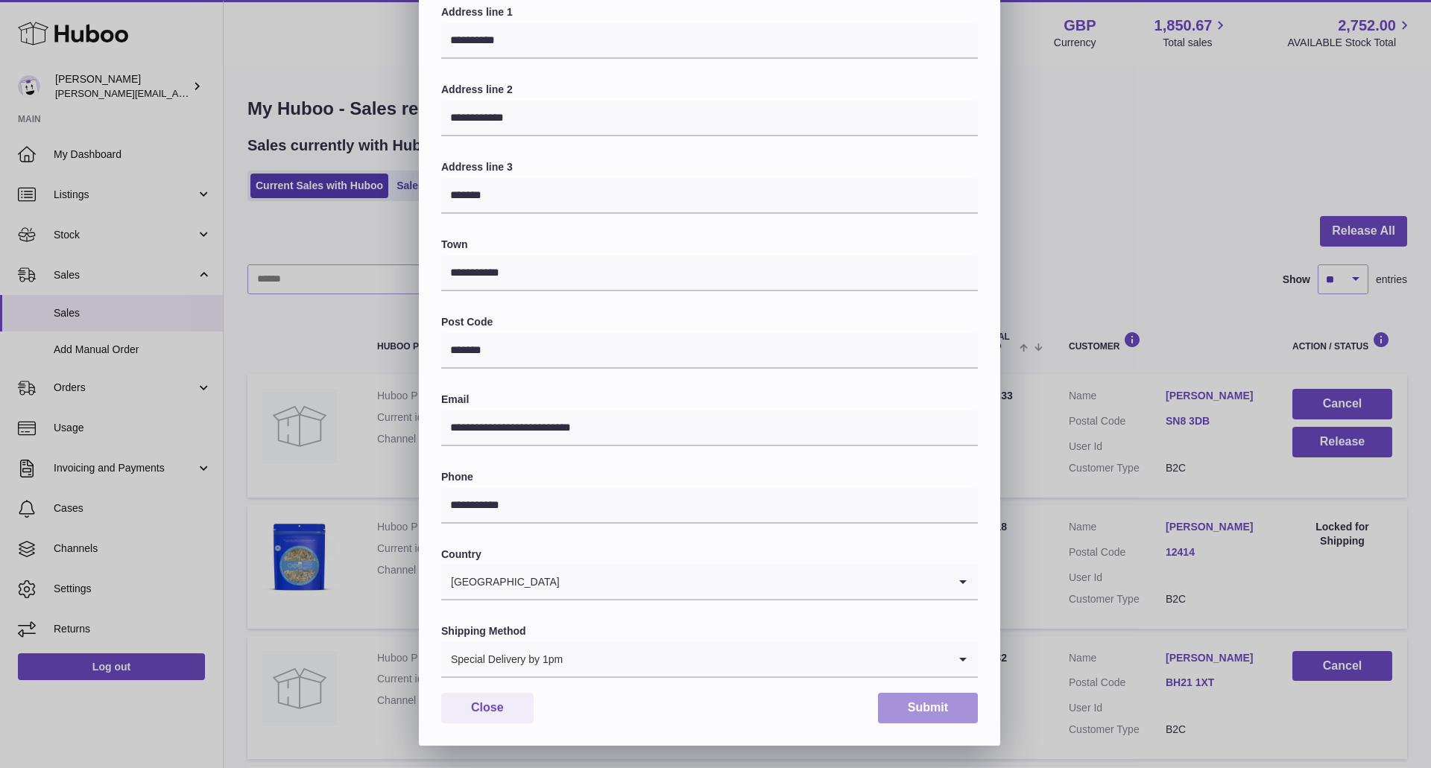
click at [950, 704] on button "Submit" at bounding box center [928, 708] width 100 height 31
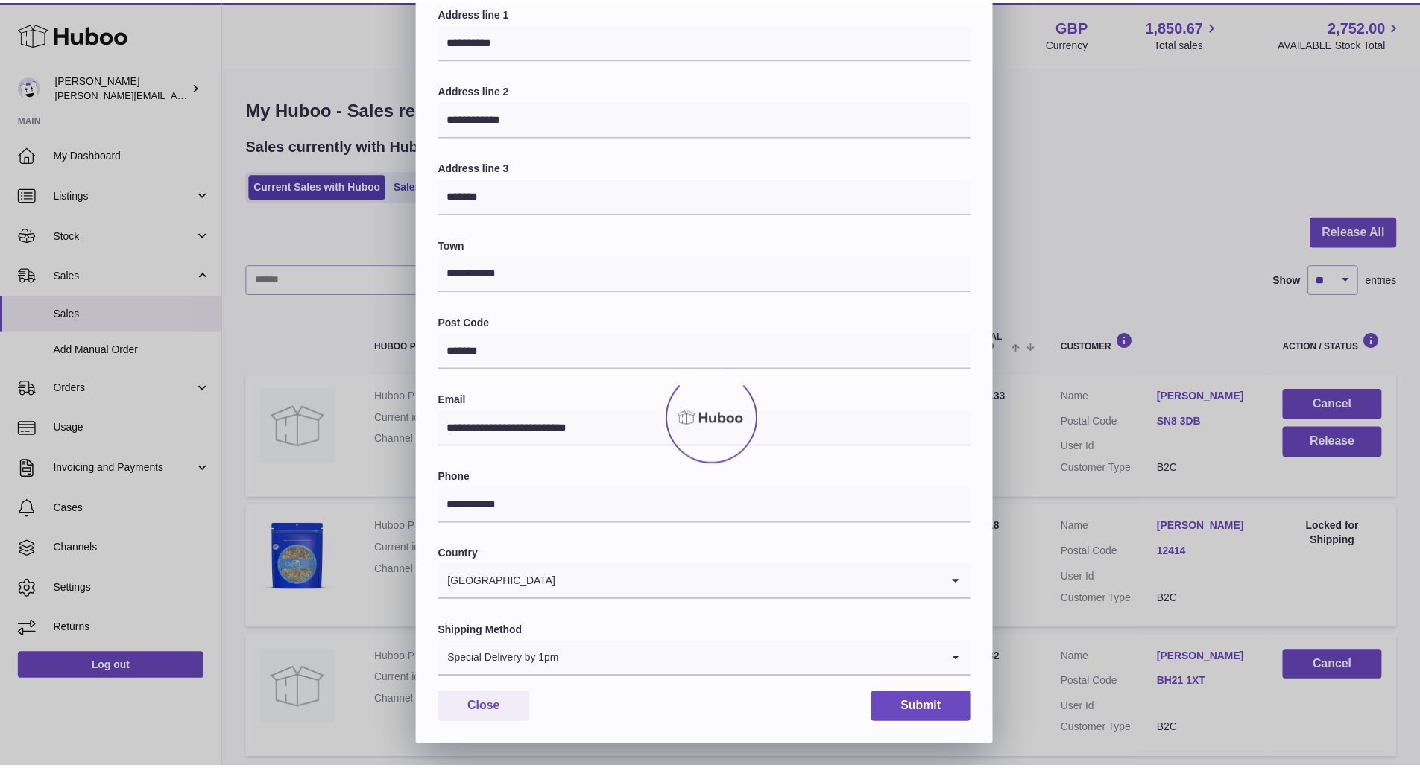
scroll to position [0, 0]
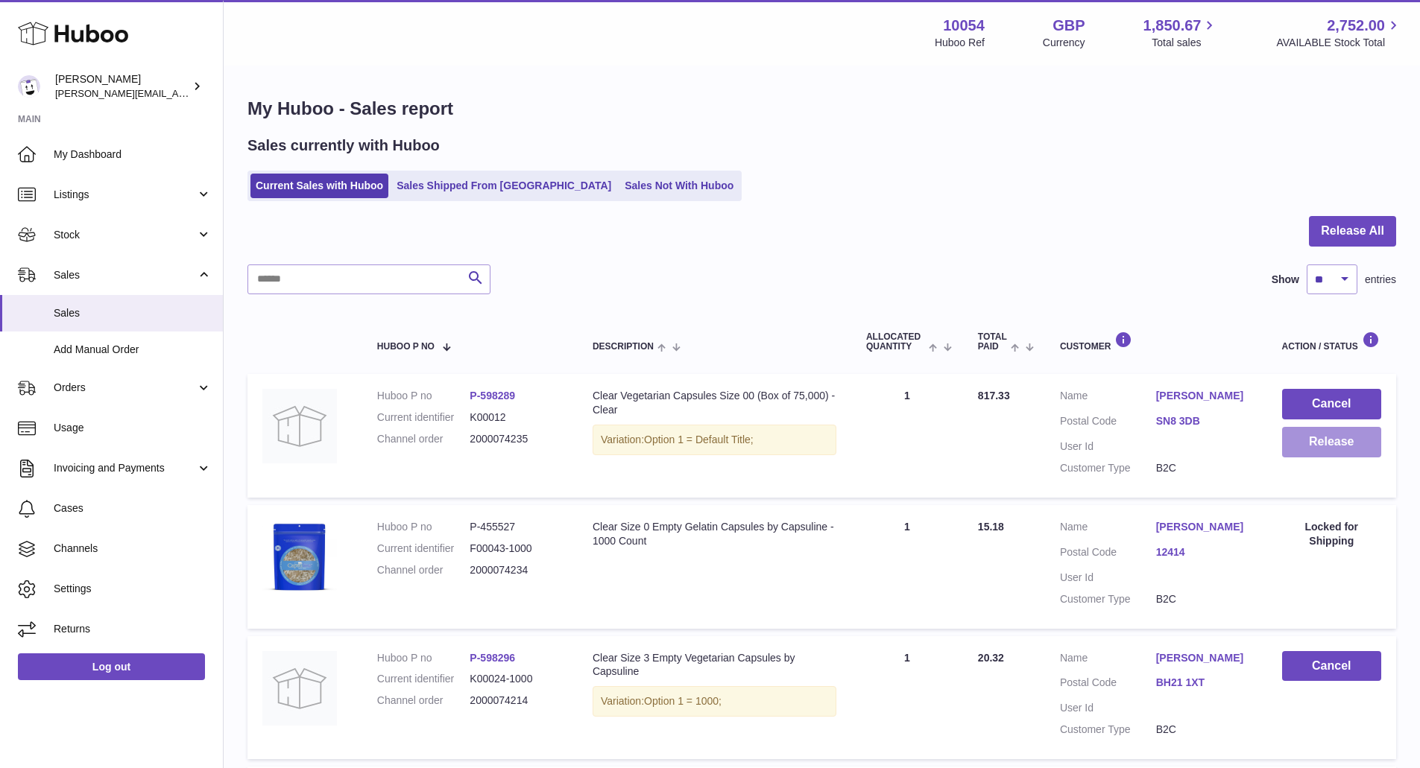
click at [1326, 441] on button "Release" at bounding box center [1331, 442] width 99 height 31
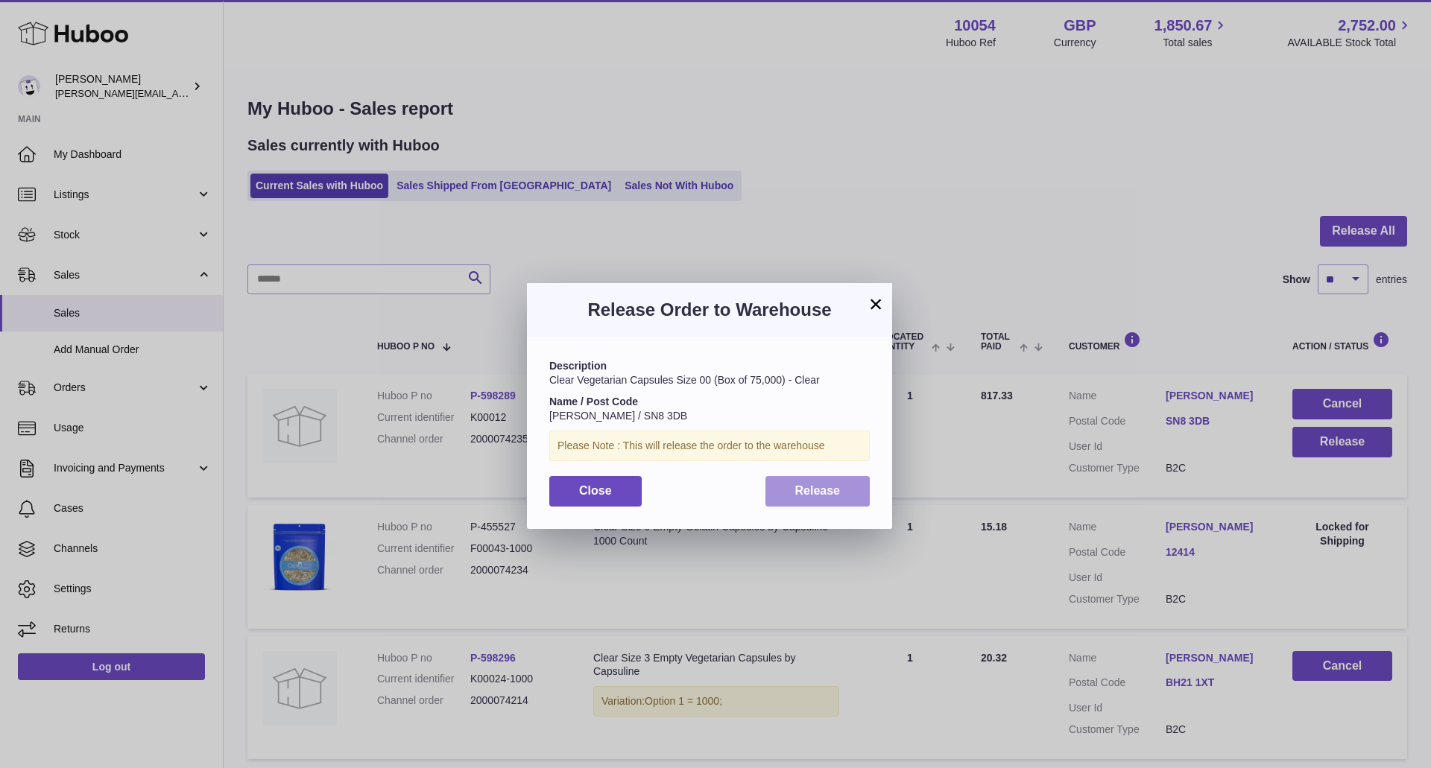
click at [839, 491] on span "Release" at bounding box center [817, 491] width 45 height 13
